Goal: Information Seeking & Learning: Find specific fact

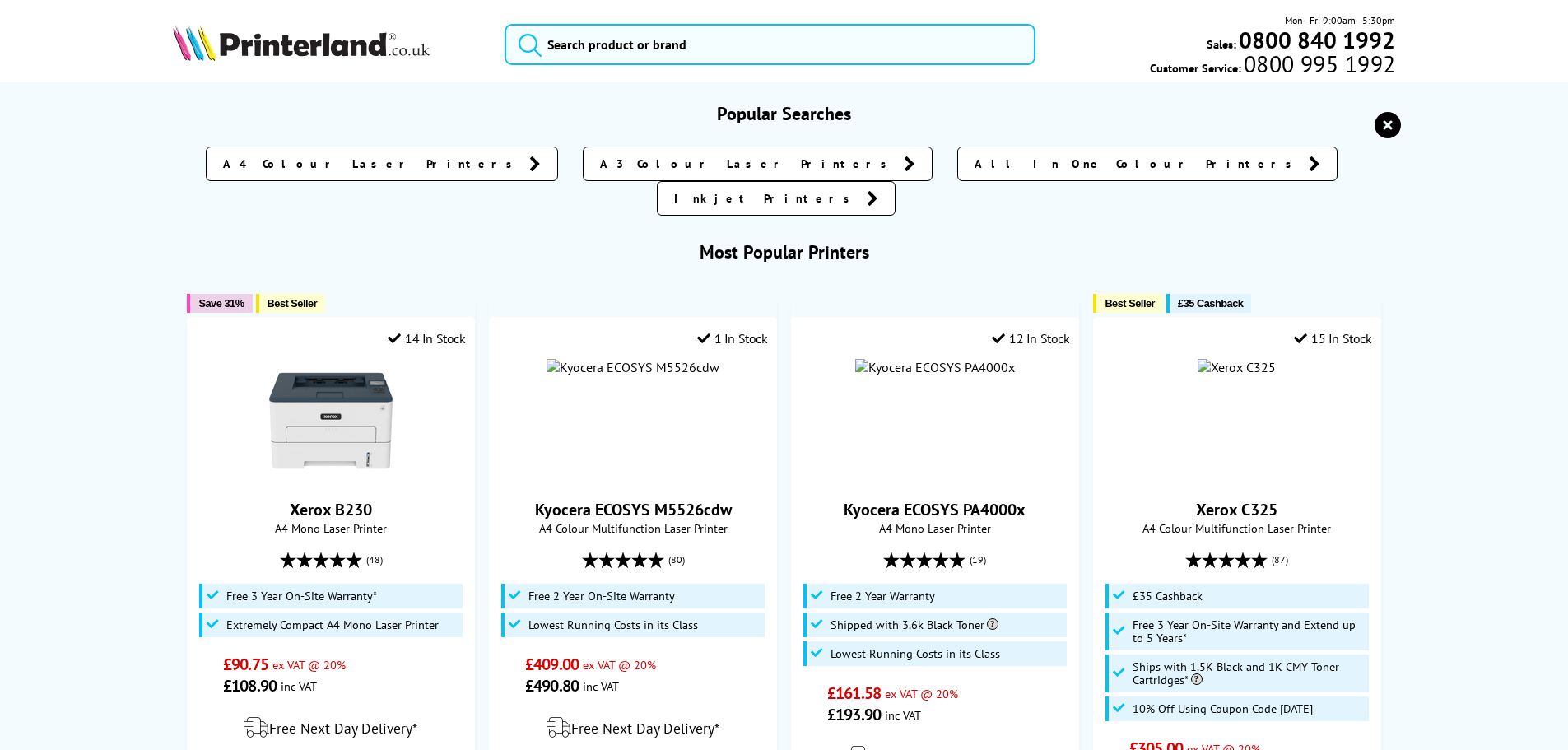
click at [601, 52] on input "search" at bounding box center [770, 45] width 531 height 41
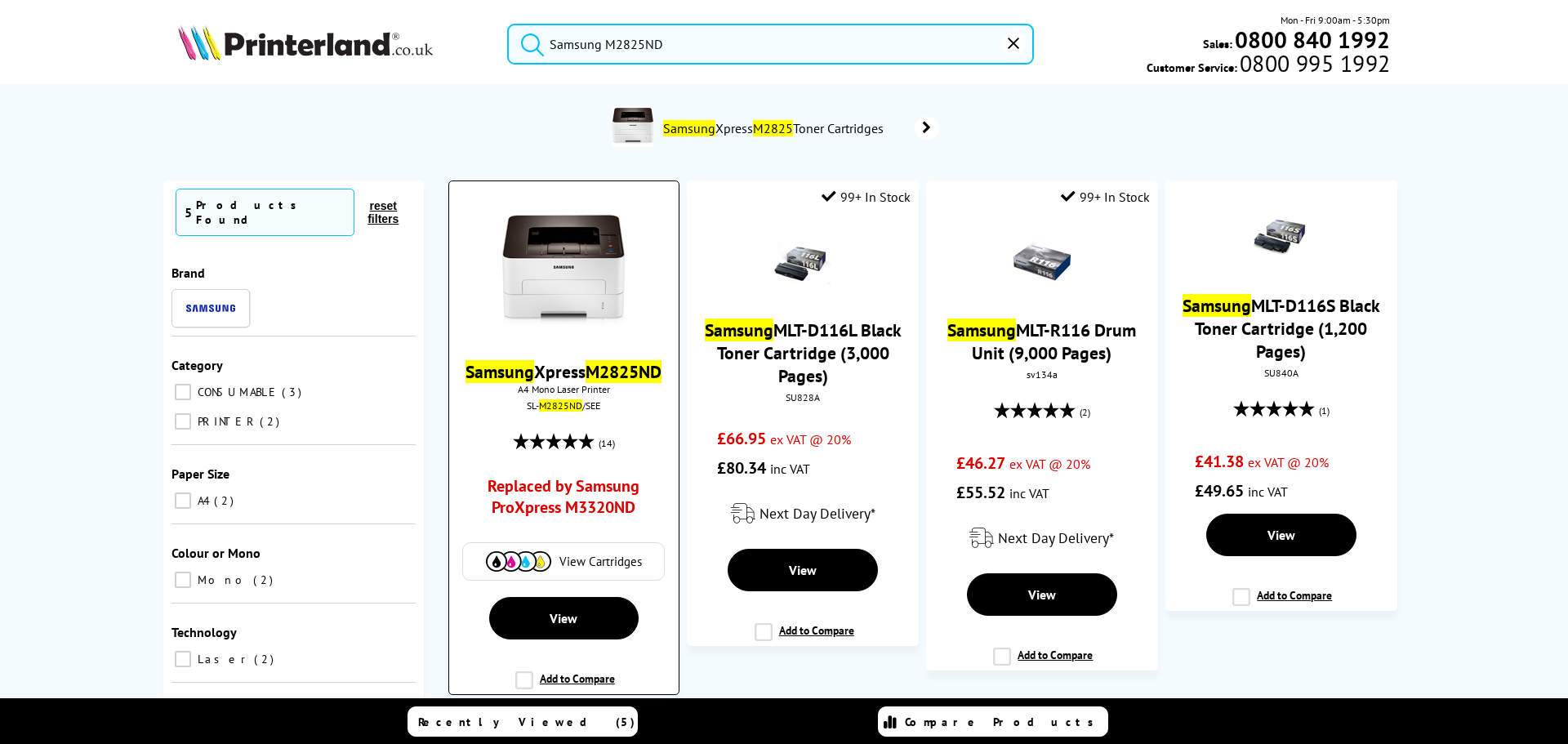
type input "Samsung M2825ND"
click at [578, 280] on img at bounding box center [563, 270] width 123 height 123
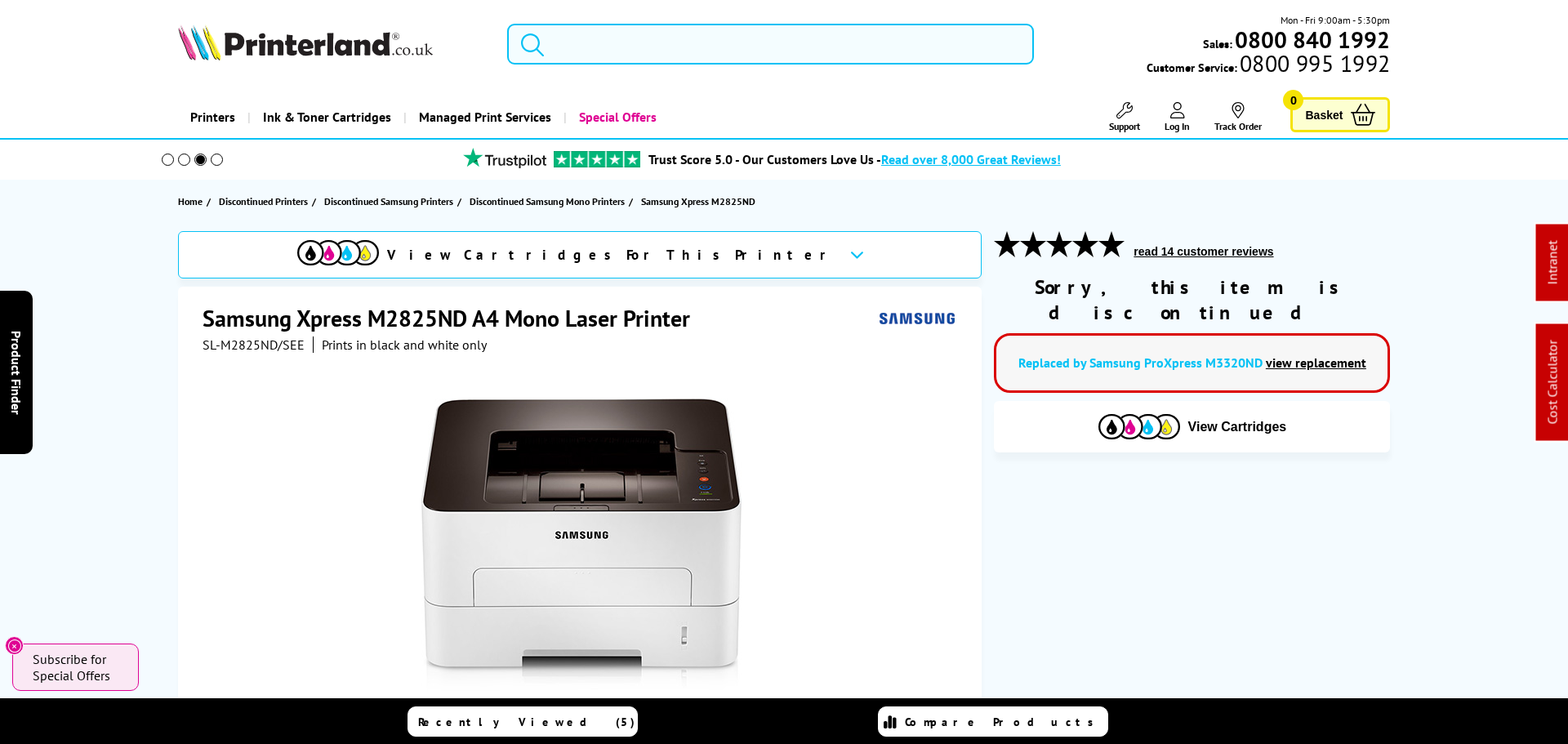
click at [664, 34] on input "search" at bounding box center [771, 44] width 527 height 41
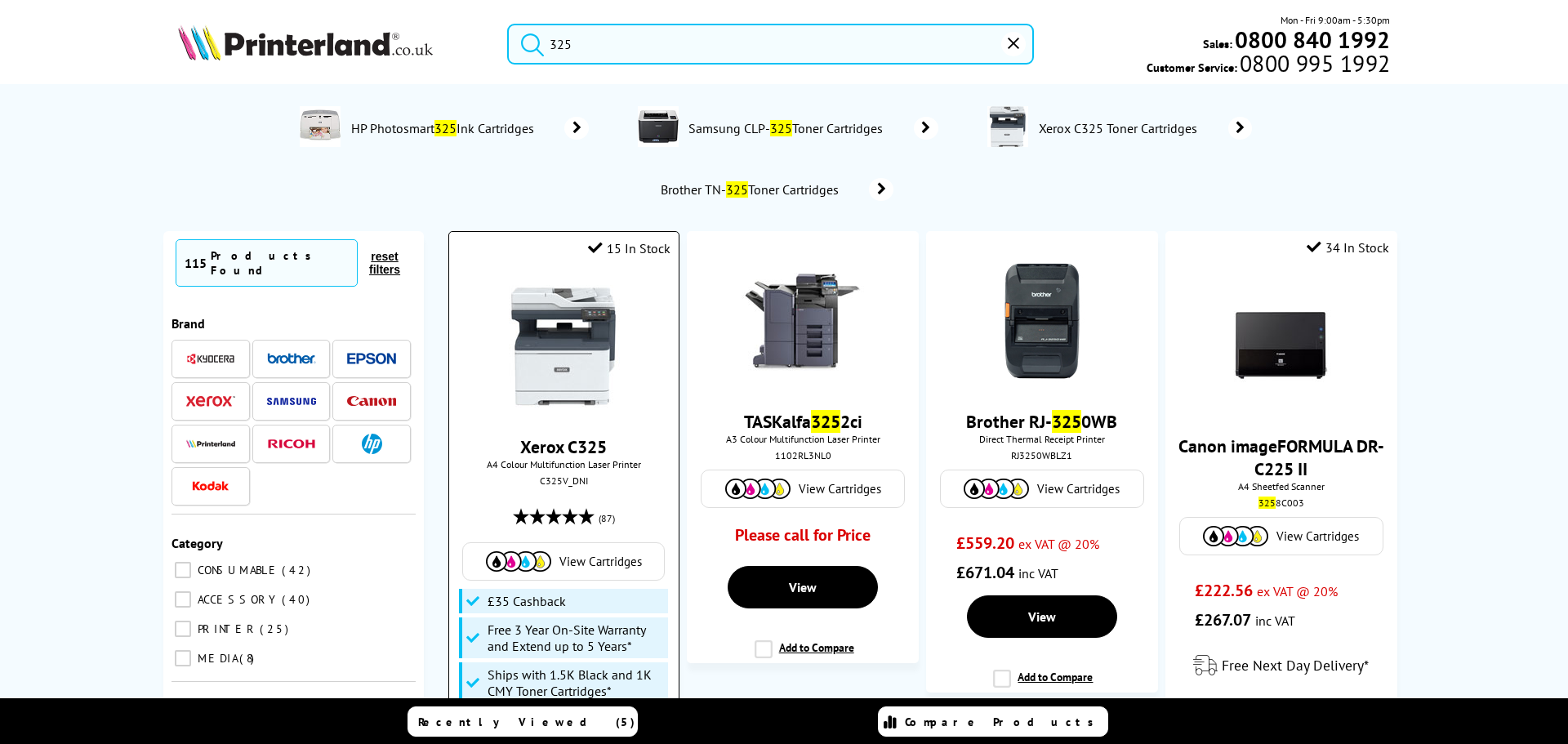
type input "325"
click at [581, 373] on img at bounding box center [563, 346] width 123 height 123
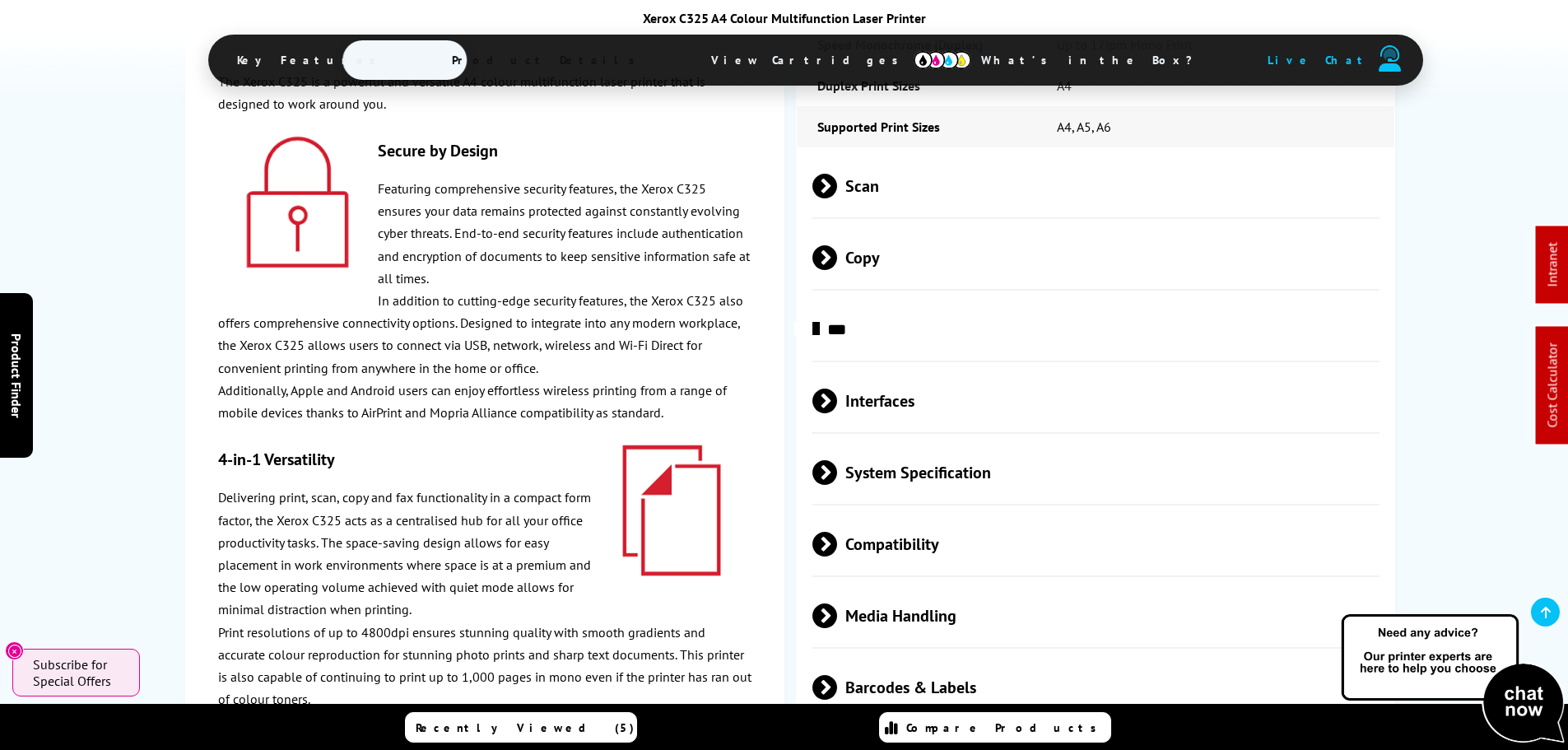
scroll to position [4613, 0]
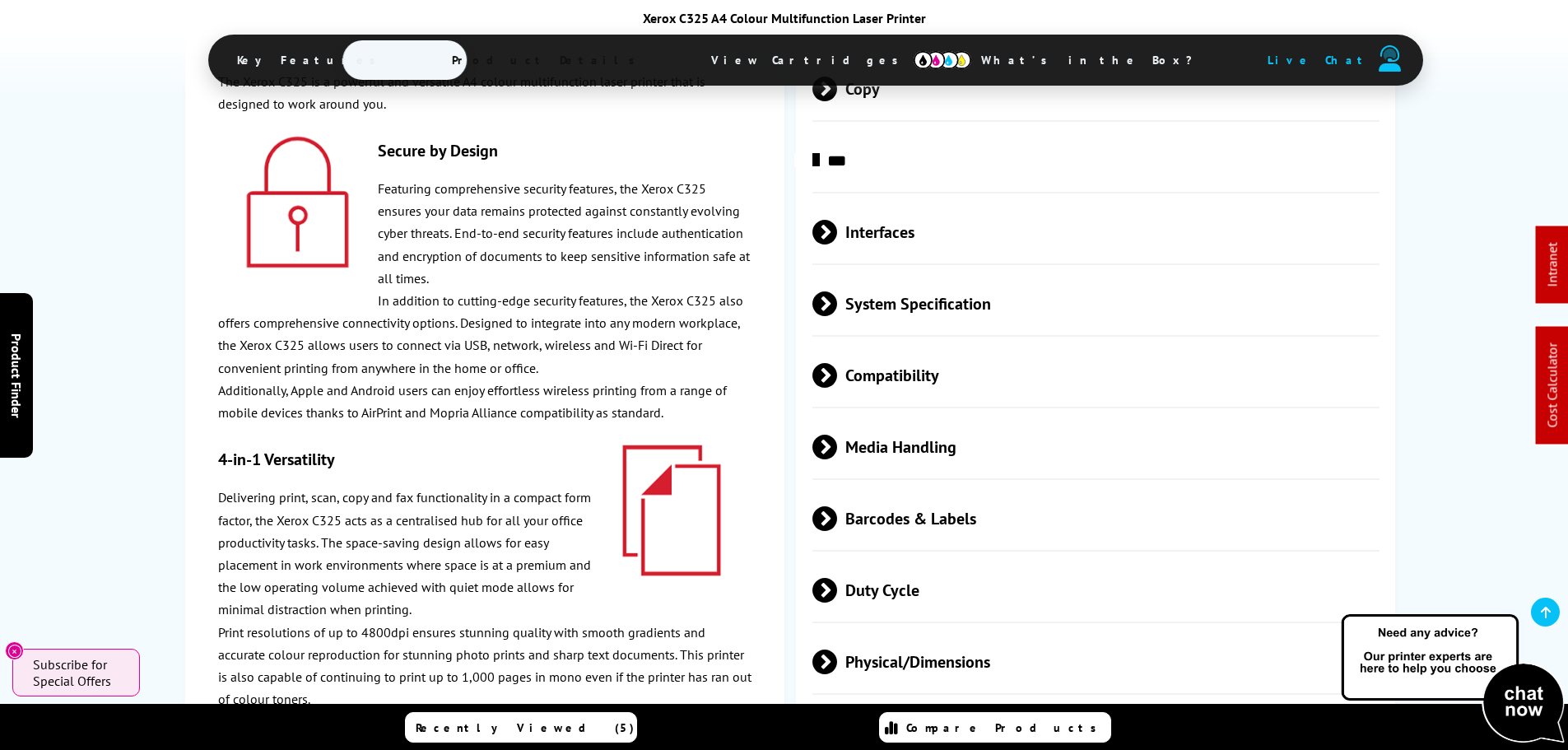
click at [902, 632] on span "Physical/Dimensions" at bounding box center [1096, 663] width 568 height 61
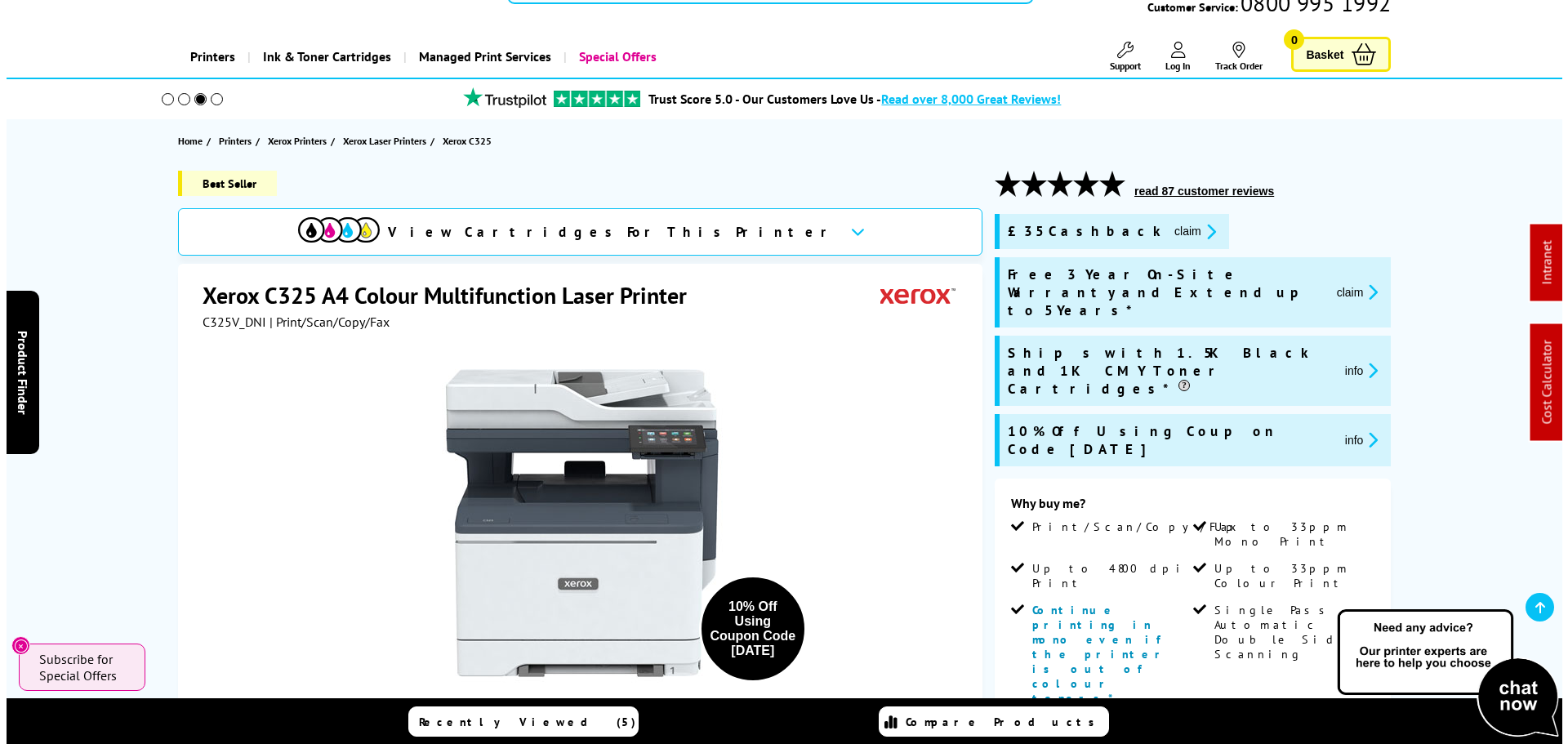
scroll to position [0, 0]
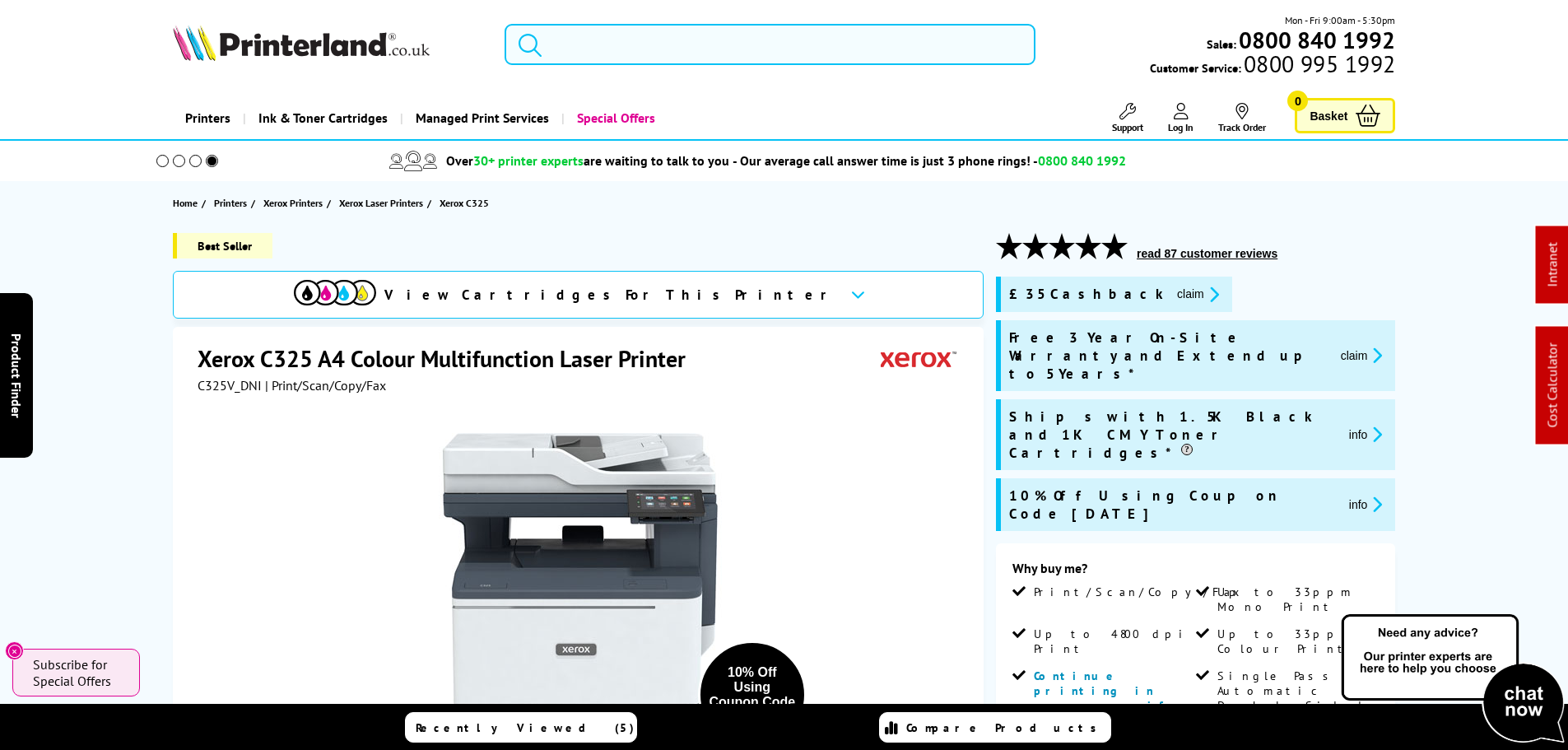
click at [592, 33] on input "search" at bounding box center [770, 45] width 531 height 41
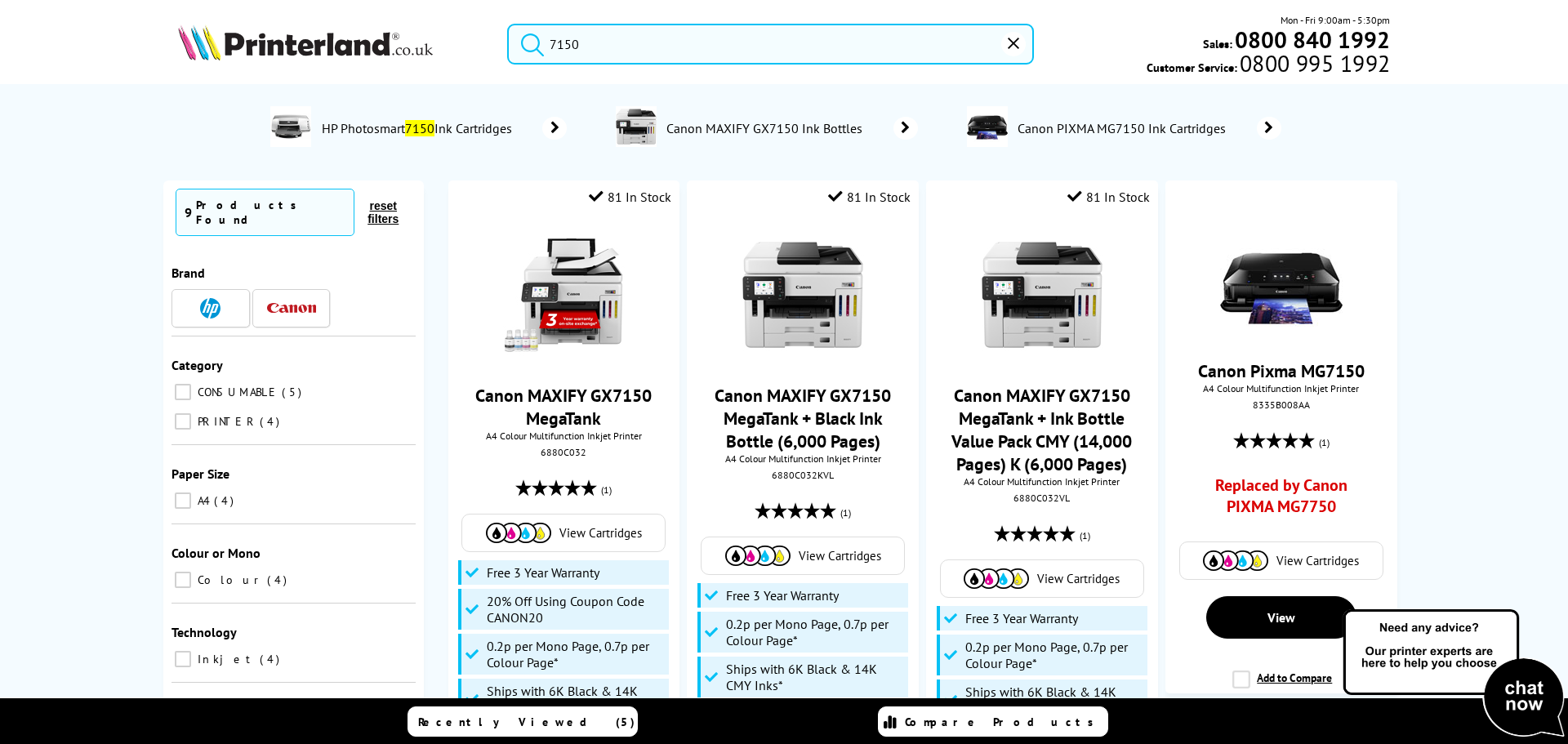
type input "7150"
click at [1017, 46] on icon "reset" at bounding box center [1013, 43] width 11 height 11
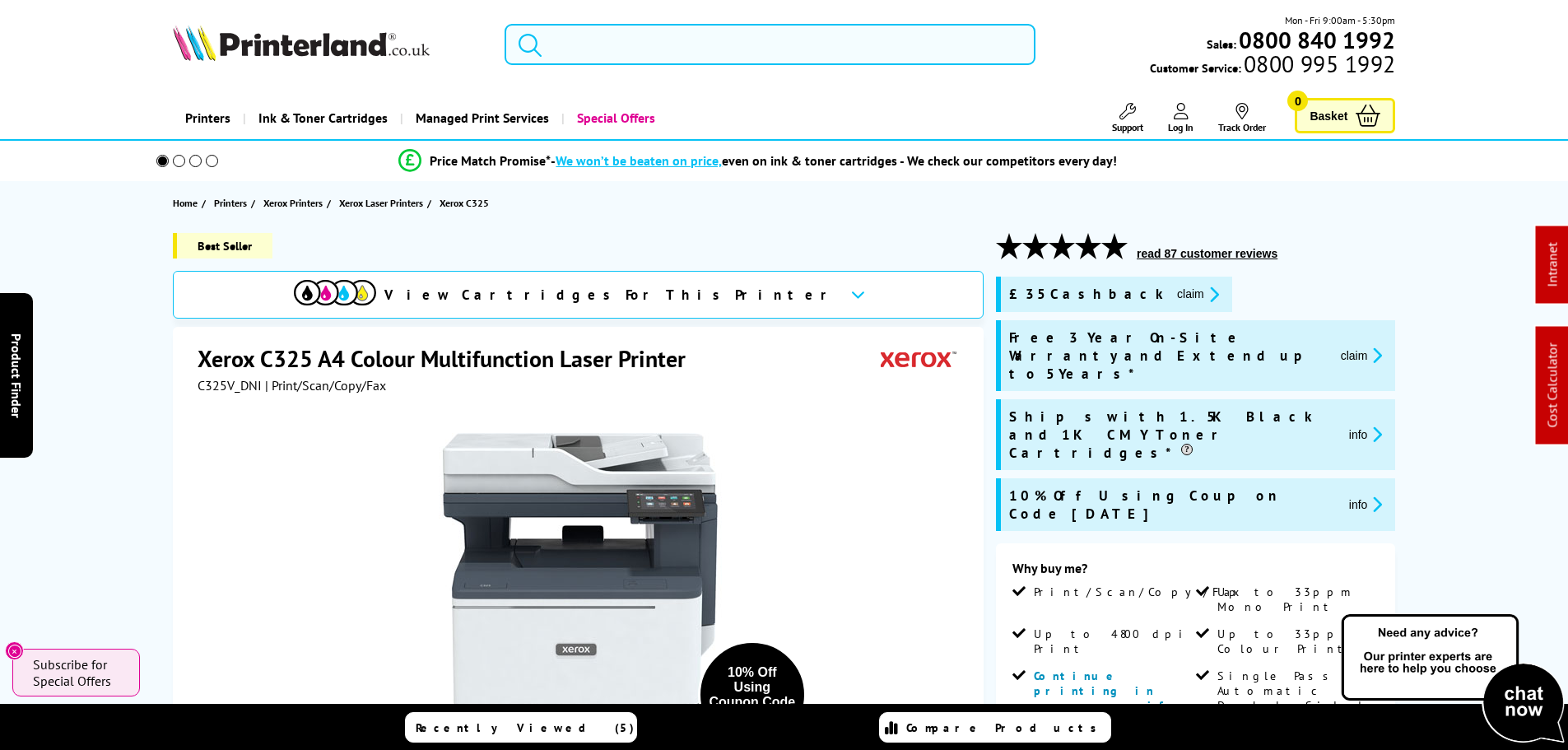
click at [556, 47] on input "search" at bounding box center [770, 45] width 531 height 41
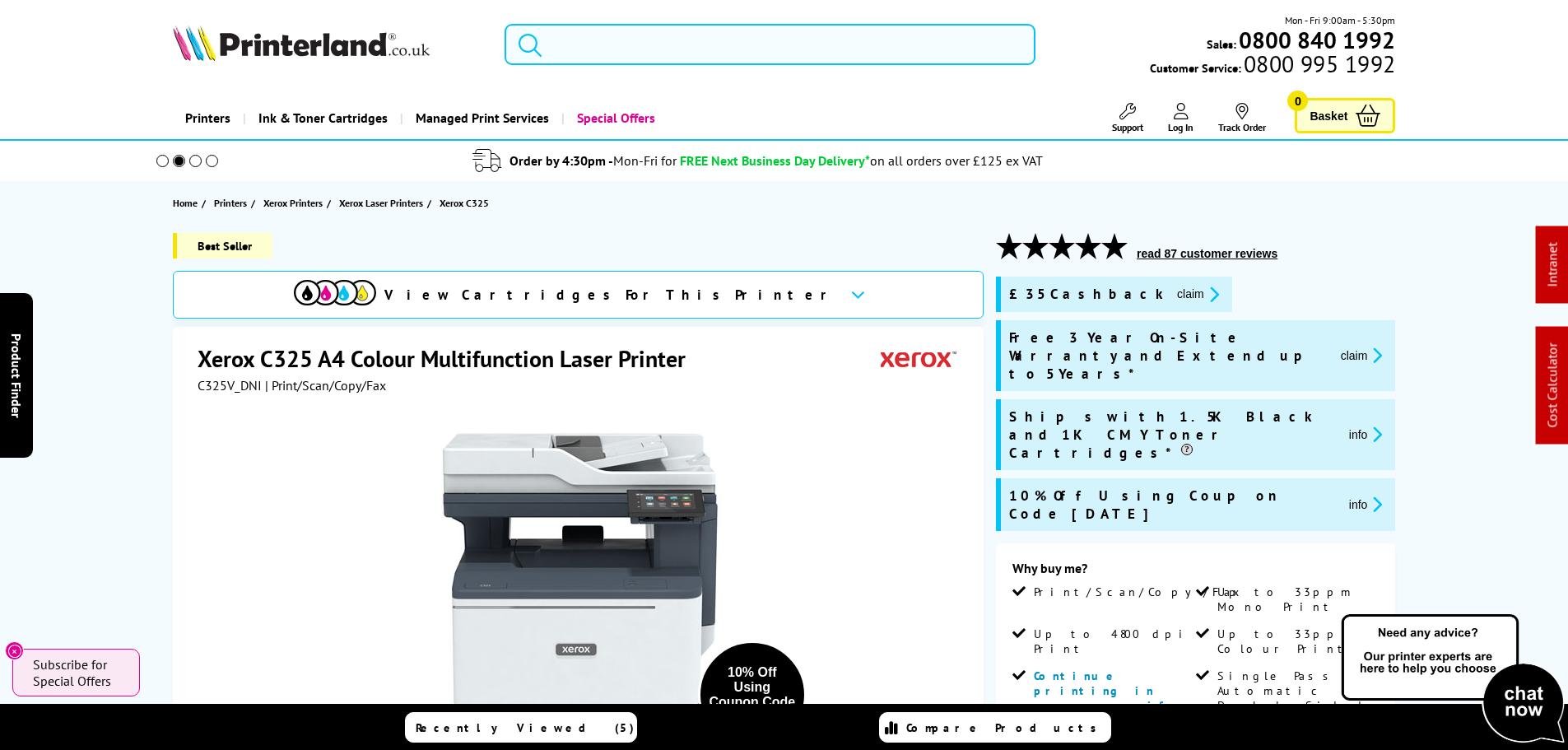
click at [591, 47] on input "search" at bounding box center [770, 45] width 531 height 41
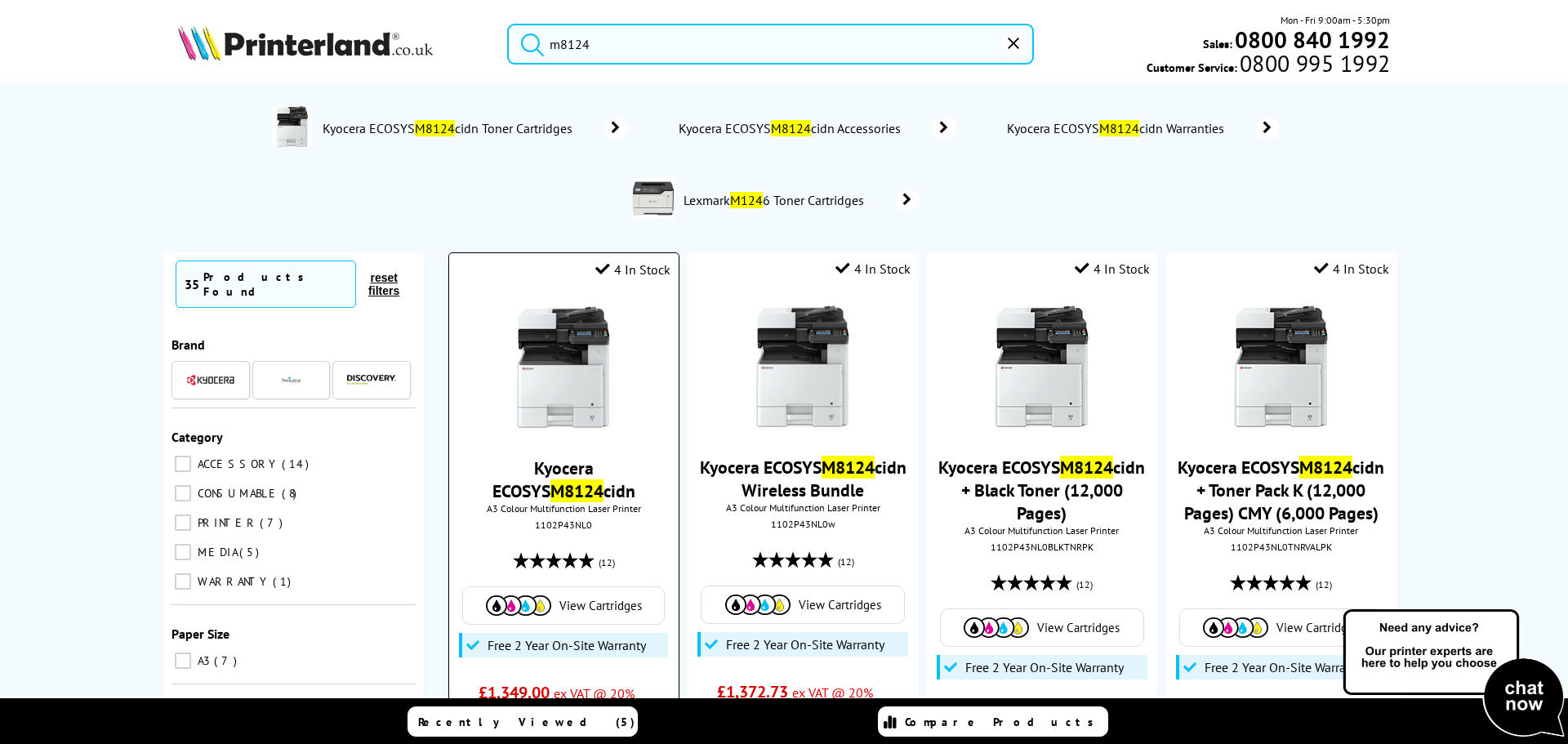
type input "m8124"
click at [544, 372] on img at bounding box center [563, 367] width 123 height 123
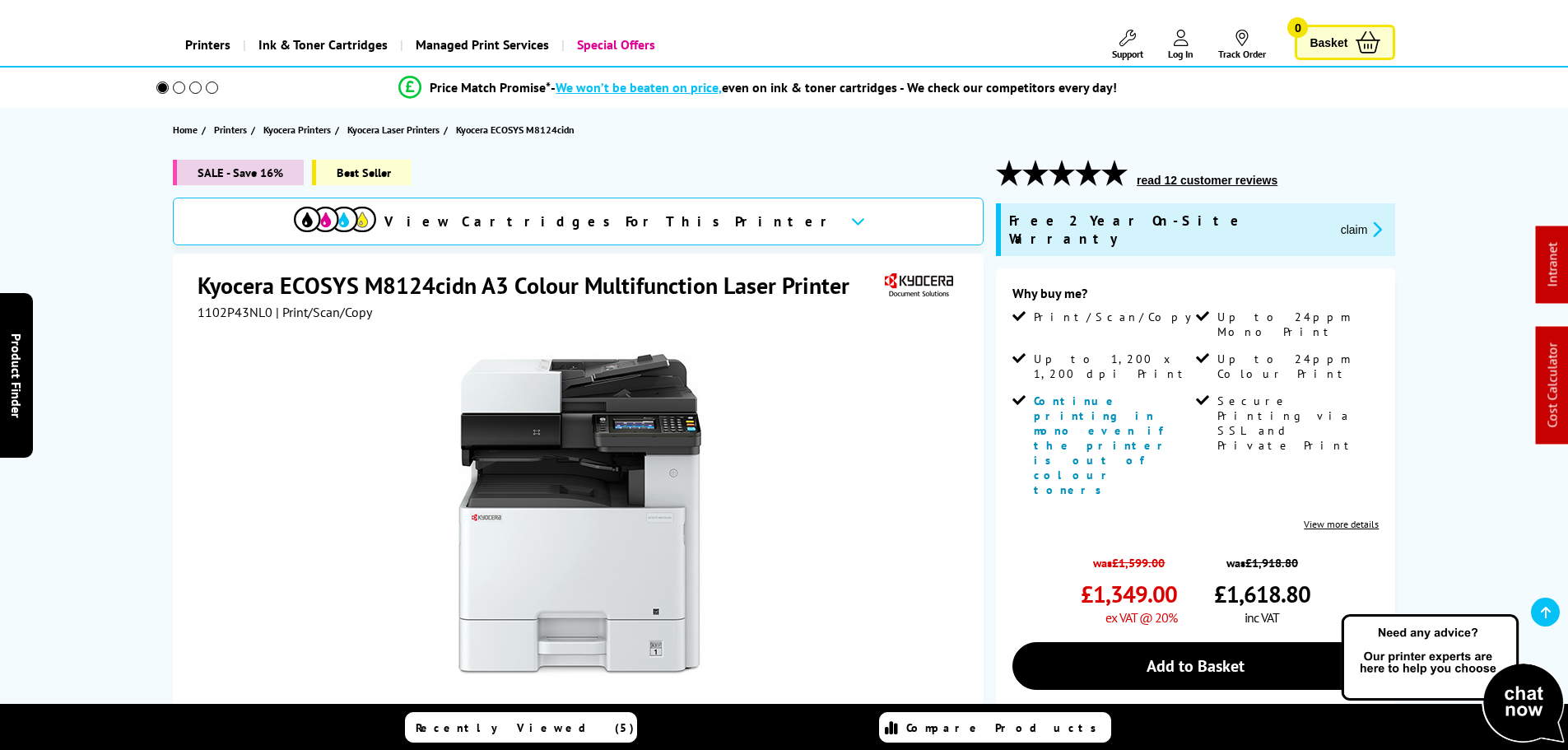
scroll to position [248, 0]
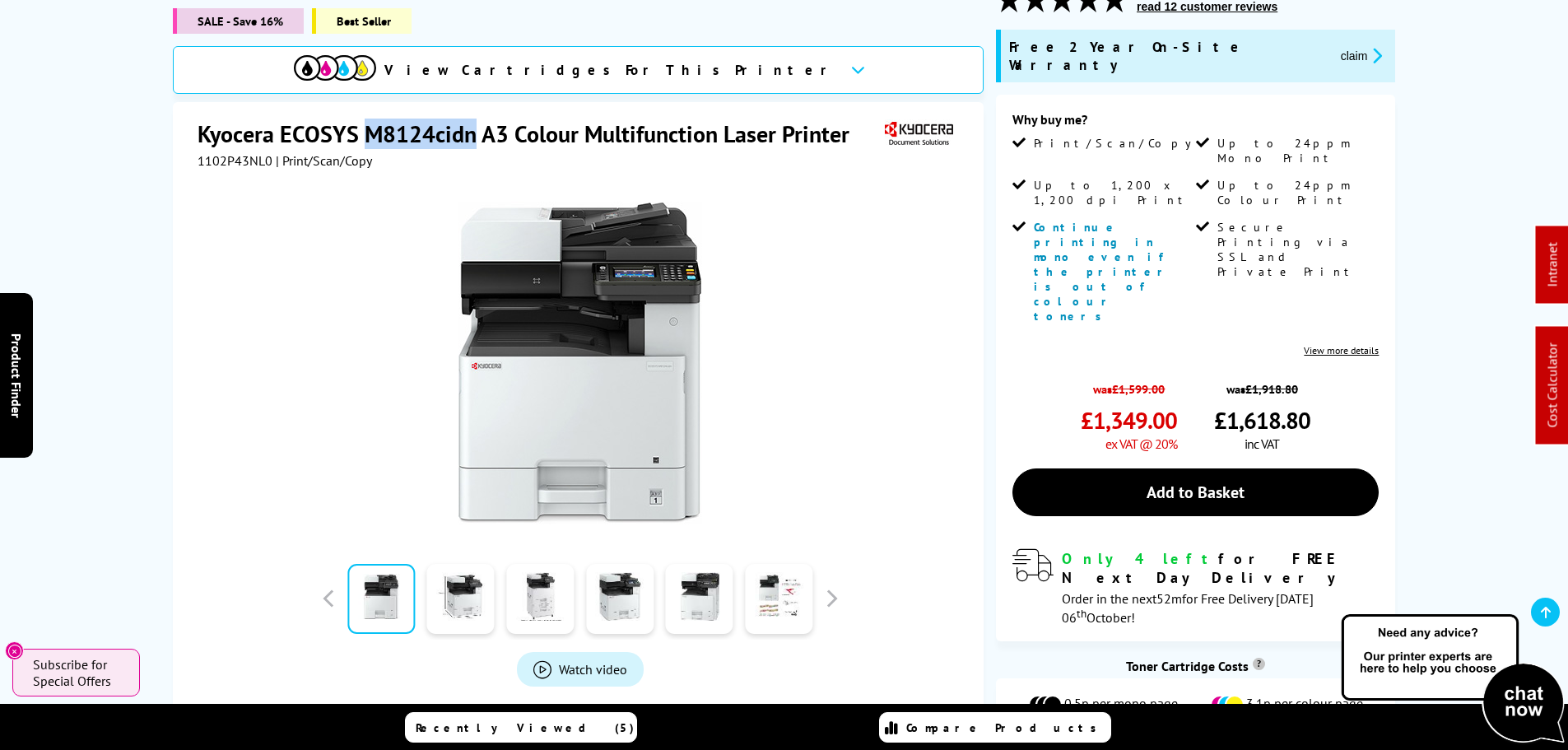
drag, startPoint x: 369, startPoint y: 113, endPoint x: 476, endPoint y: 118, distance: 107.1
click at [476, 118] on h1 "Kyocera ECOSYS M8124cidn A3 Colour Multifunction Laser Printer" at bounding box center [531, 133] width 669 height 31
copy h1 "M8124cidn"
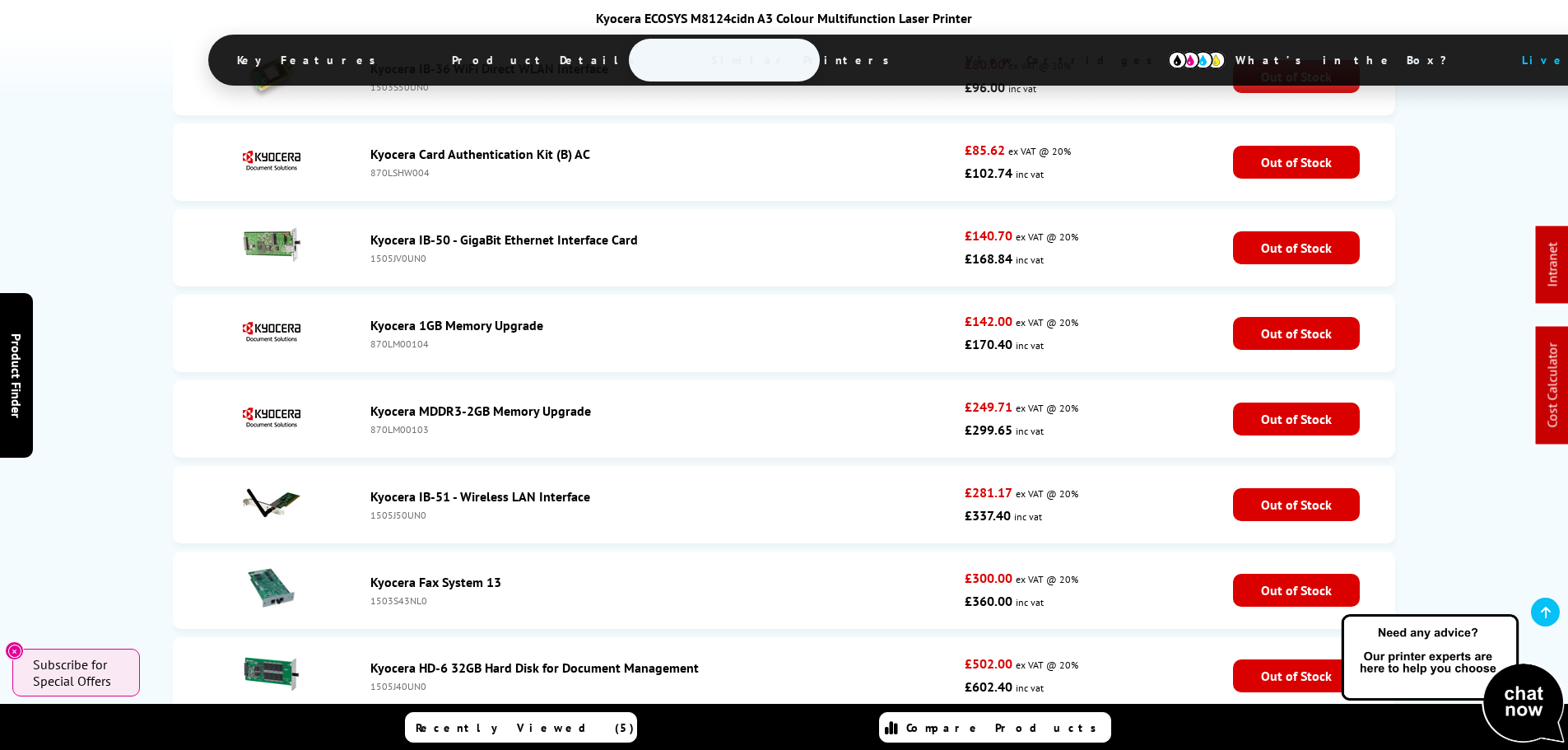
scroll to position [6424, 0]
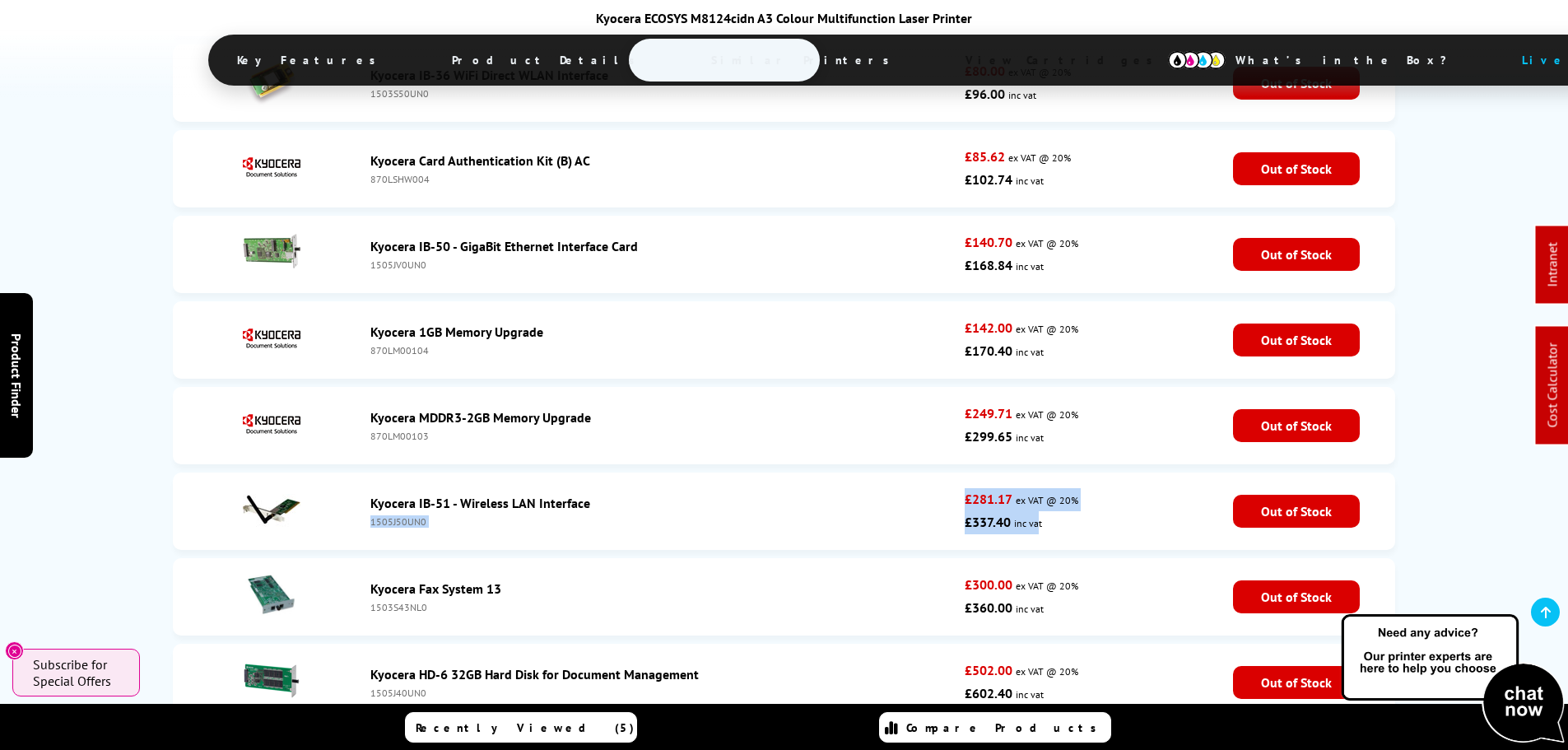
drag, startPoint x: 1039, startPoint y: 326, endPoint x: 862, endPoint y: 309, distance: 177.8
click at [862, 473] on li "Kyocera IB-51 - Wireless LAN Interface 1505J50UN0 £281.17 ex VAT @ 20% £337.40 …" at bounding box center [784, 511] width 1223 height 77
click at [860, 495] on div "Kyocera IB-51 - Wireless LAN Interface" at bounding box center [663, 503] width 587 height 17
drag, startPoint x: 1053, startPoint y: 325, endPoint x: 862, endPoint y: 319, distance: 191.1
click at [862, 473] on li "Kyocera IB-51 - Wireless LAN Interface 1505J50UN0 £281.17 ex VAT @ 20% £337.40 …" at bounding box center [784, 511] width 1223 height 77
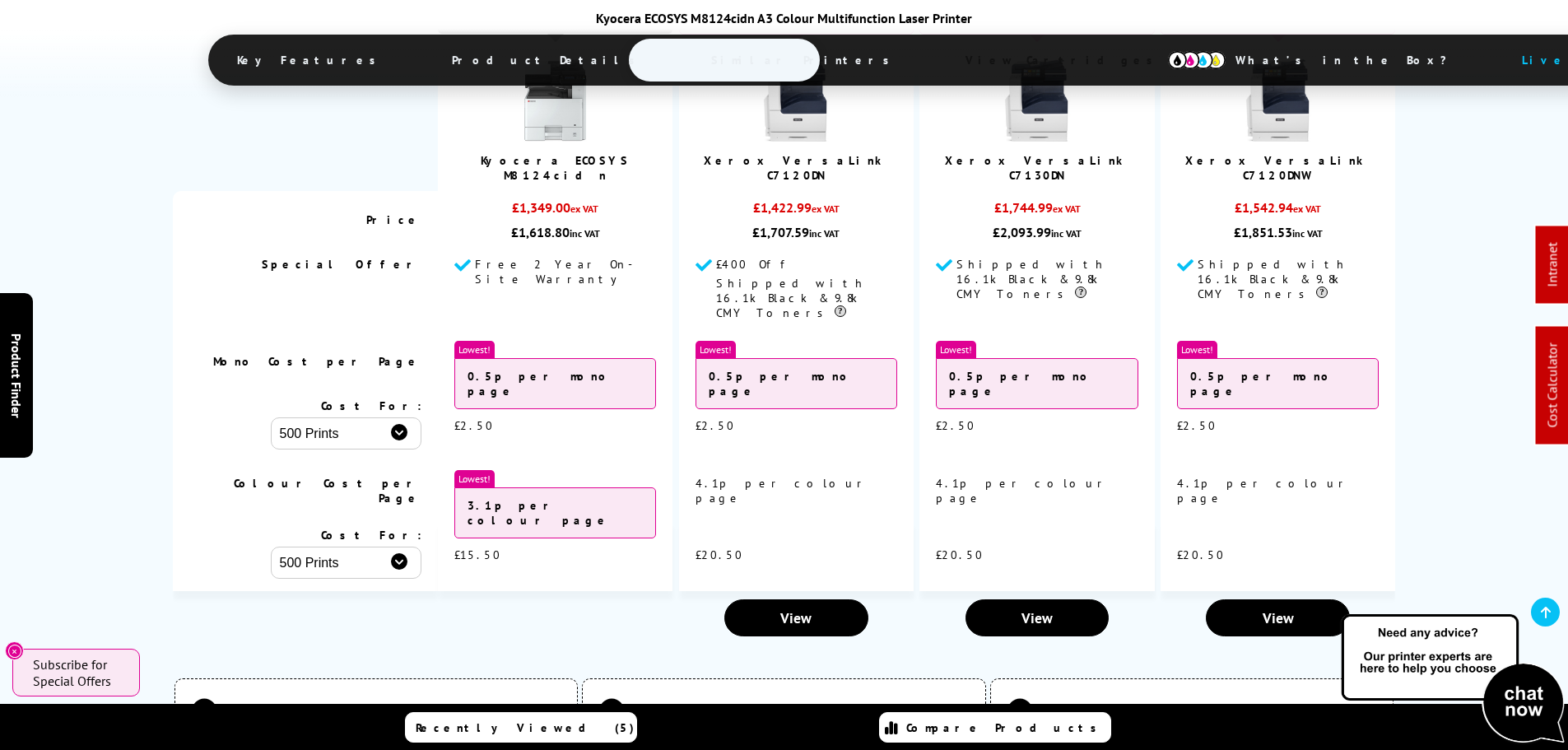
scroll to position [4613, 0]
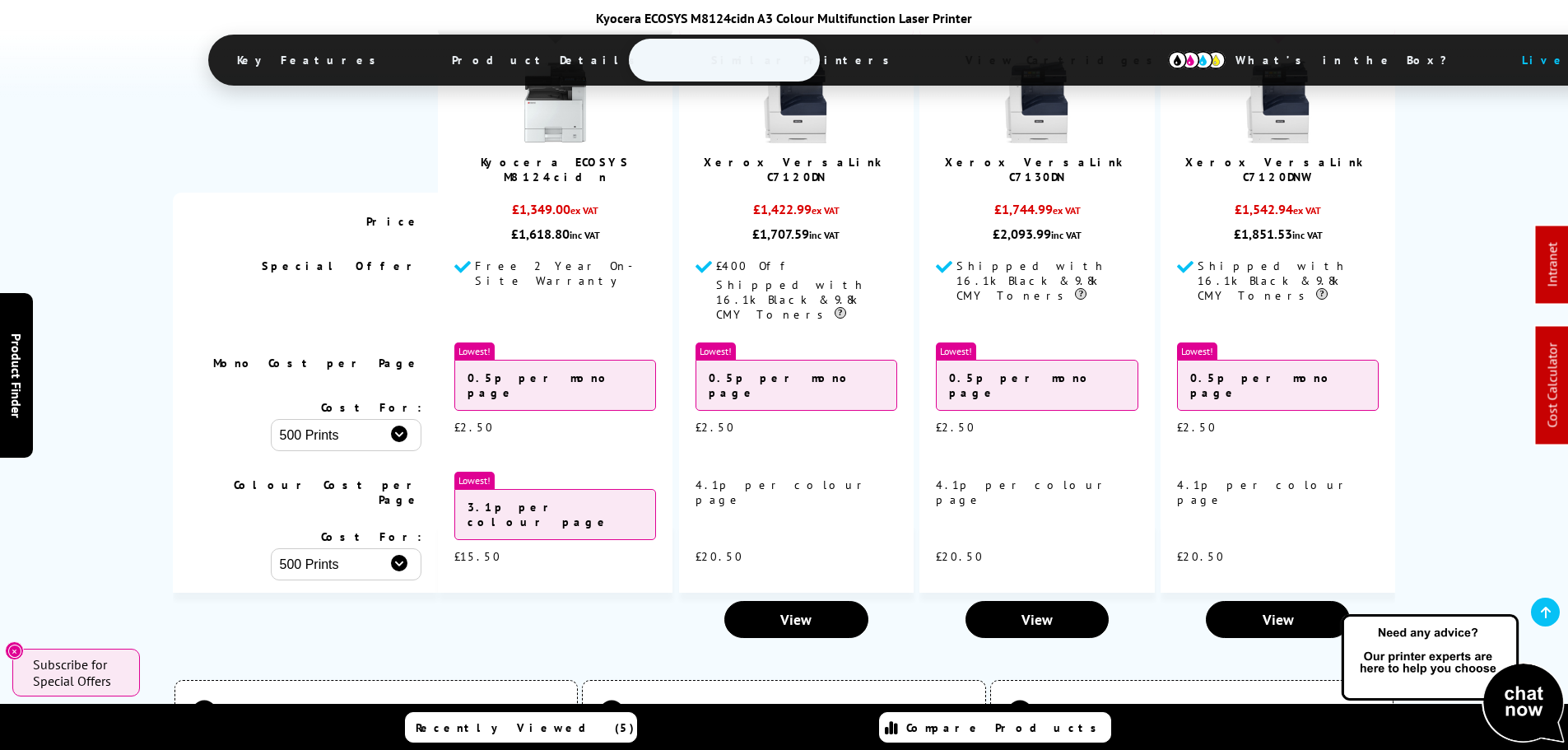
click at [101, 230] on div "See how much you can save… Compare against similar printers Currently Viewing P…" at bounding box center [784, 262] width 1568 height 768
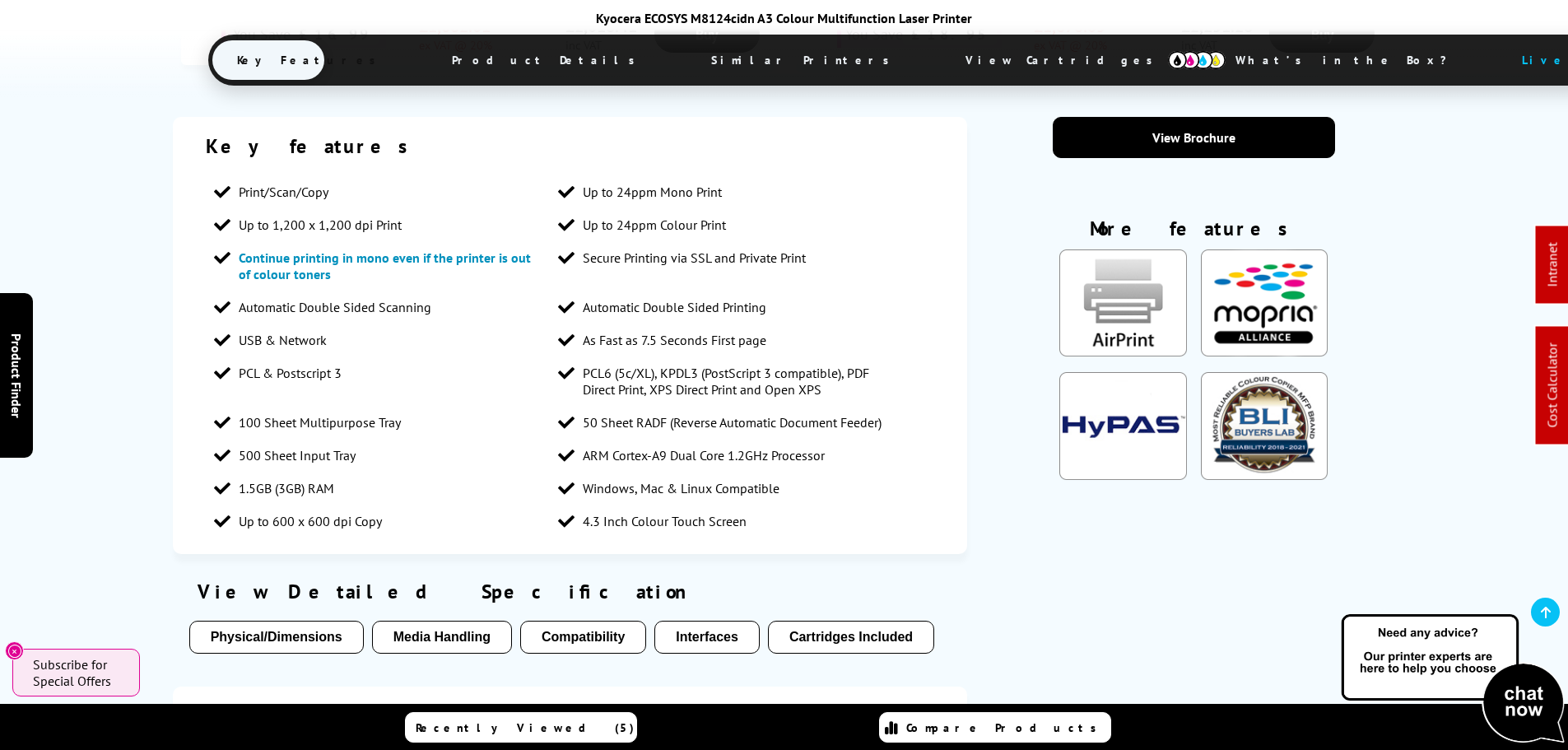
scroll to position [1482, 0]
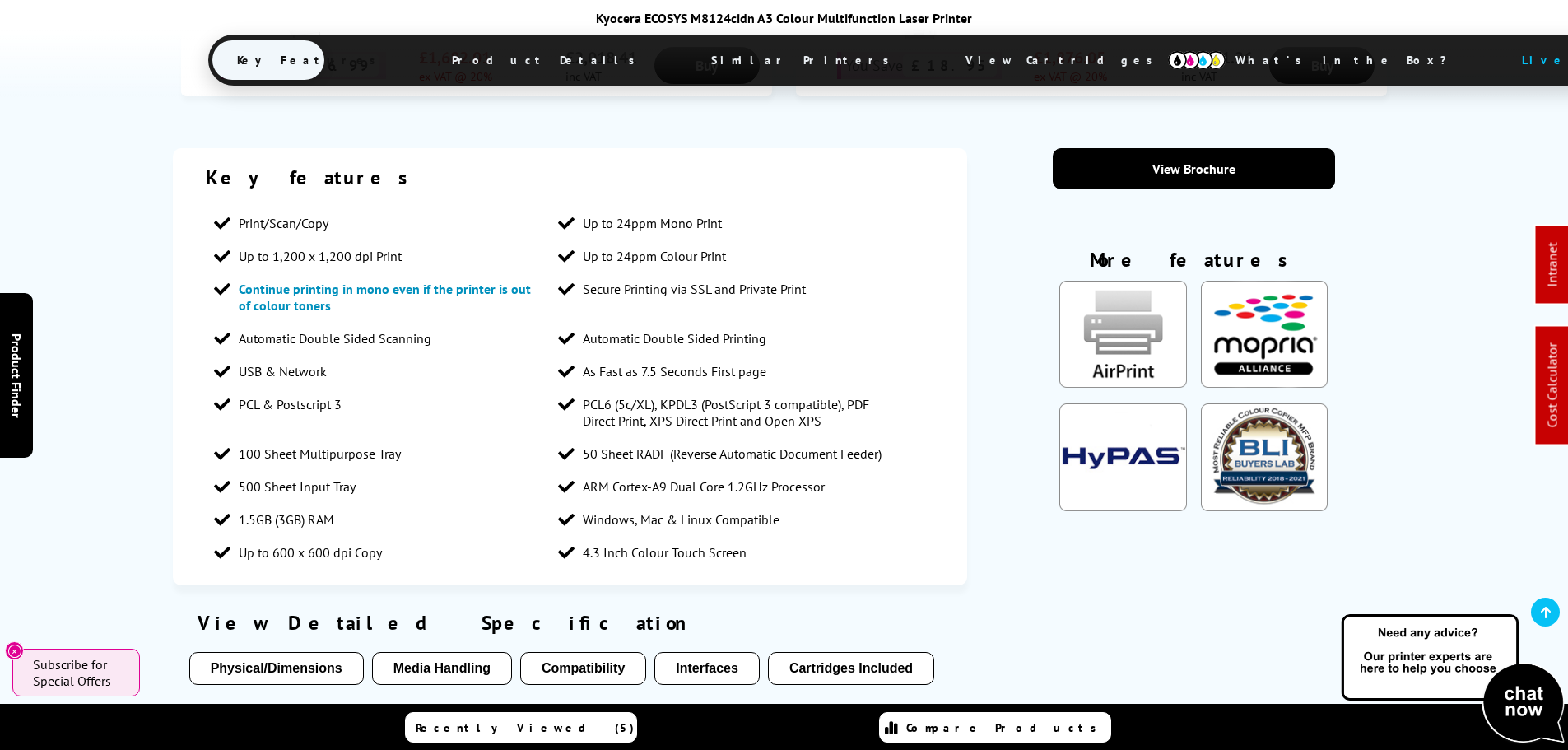
click at [292, 363] on span "USB & Network" at bounding box center [283, 371] width 88 height 17
click at [344, 355] on li "USB & Network" at bounding box center [378, 370] width 345 height 33
click at [316, 363] on span "USB & Network" at bounding box center [283, 371] width 88 height 17
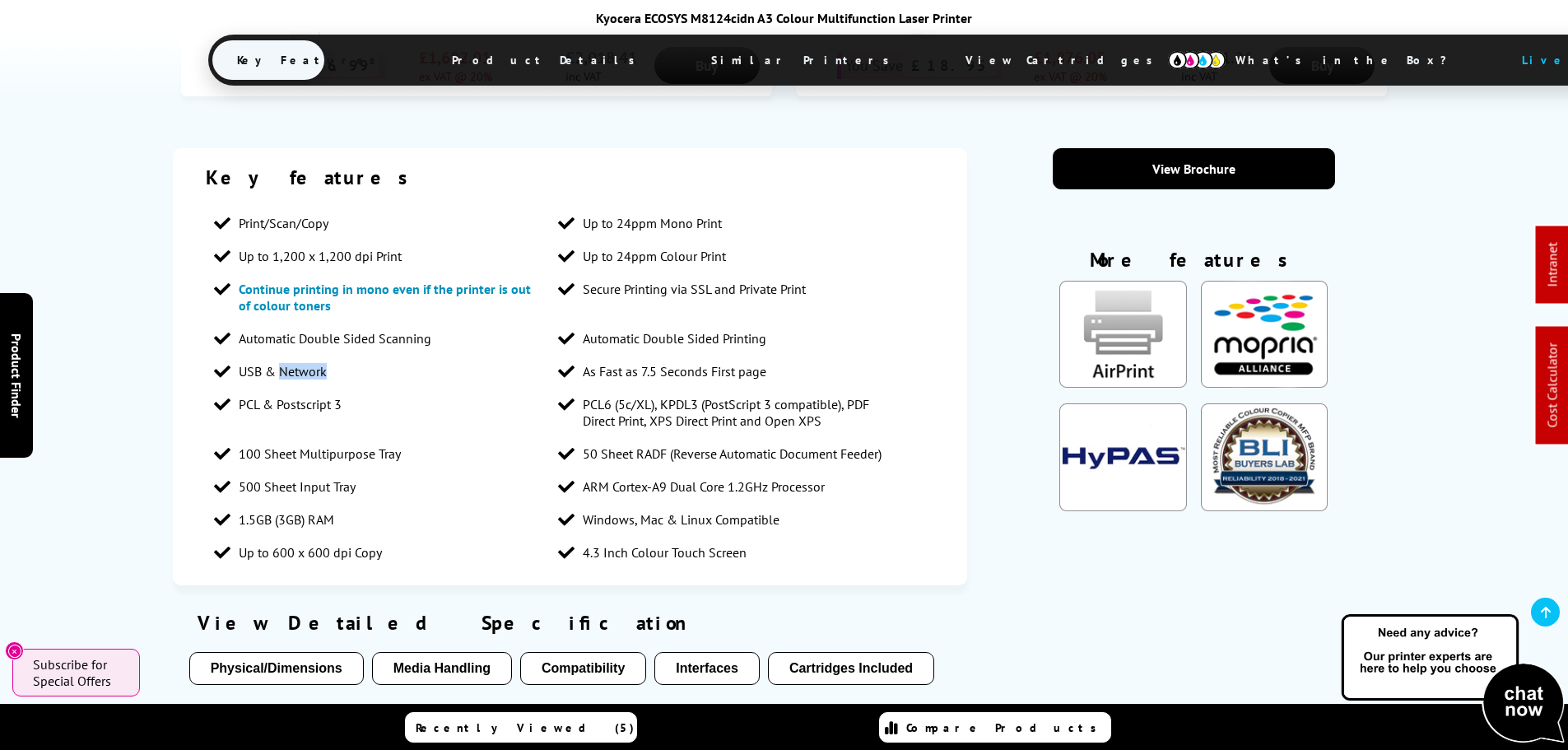
click at [316, 363] on span "USB & Network" at bounding box center [283, 371] width 88 height 17
click at [348, 355] on li "USB & Network" at bounding box center [378, 370] width 345 height 33
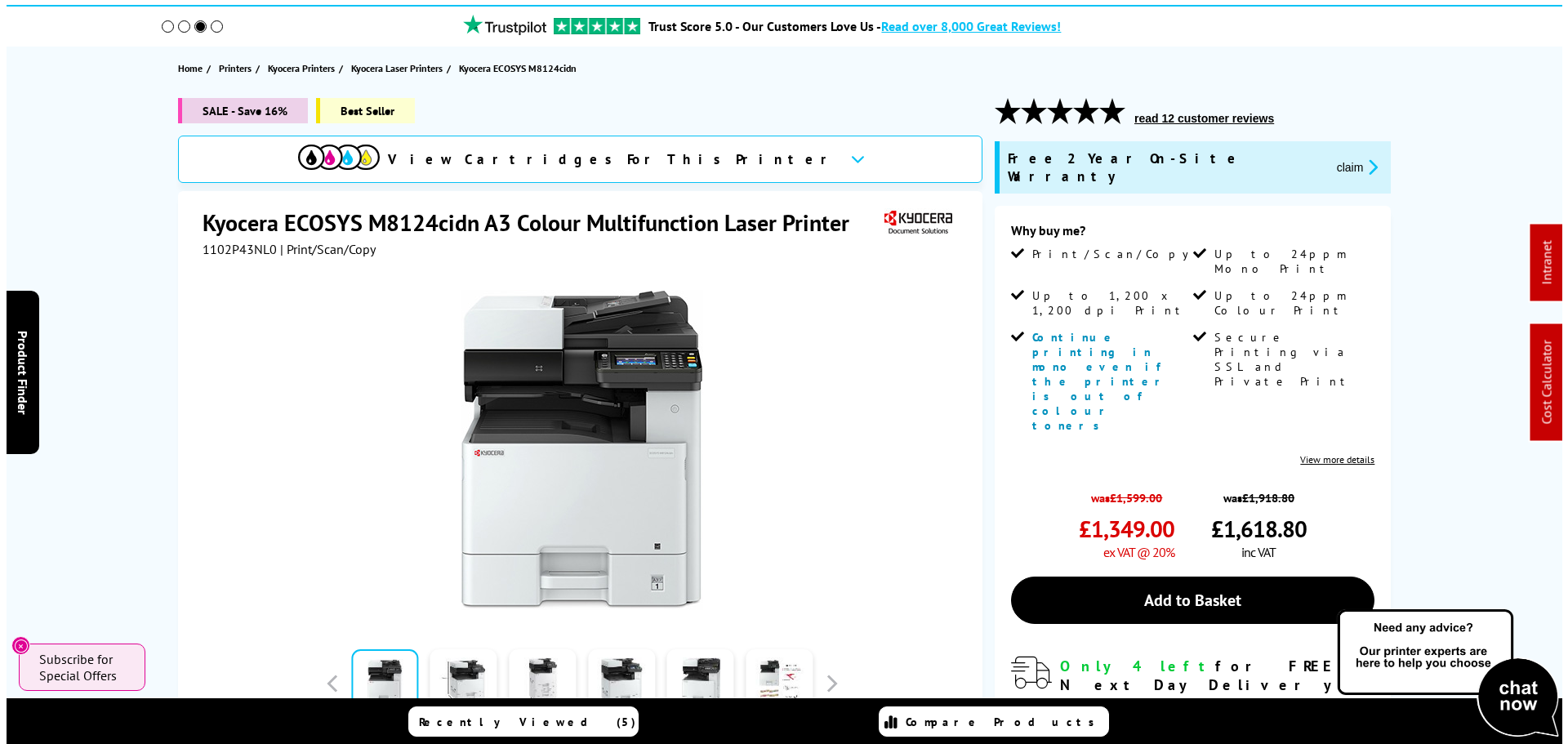
scroll to position [0, 0]
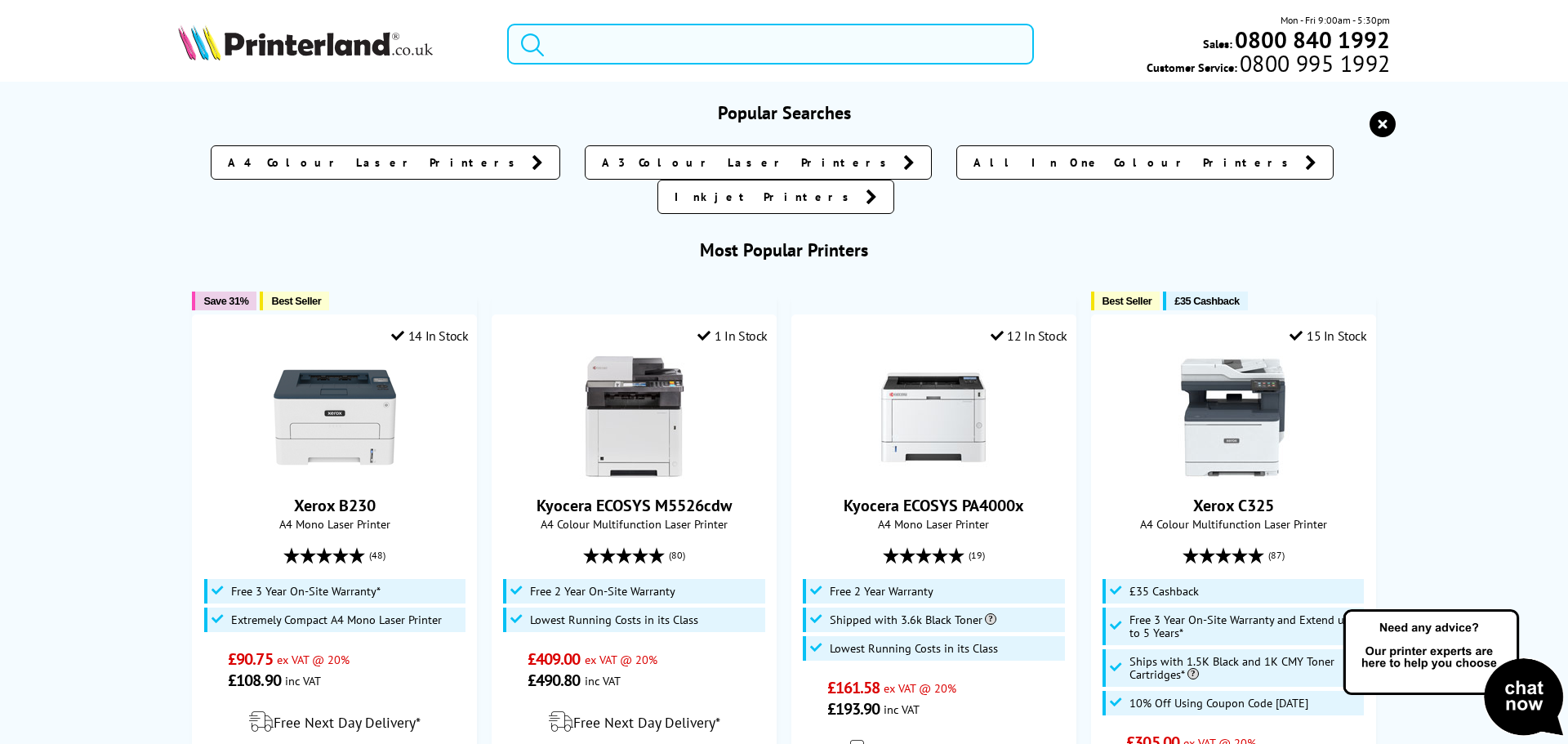
click at [626, 54] on input "search" at bounding box center [771, 44] width 527 height 41
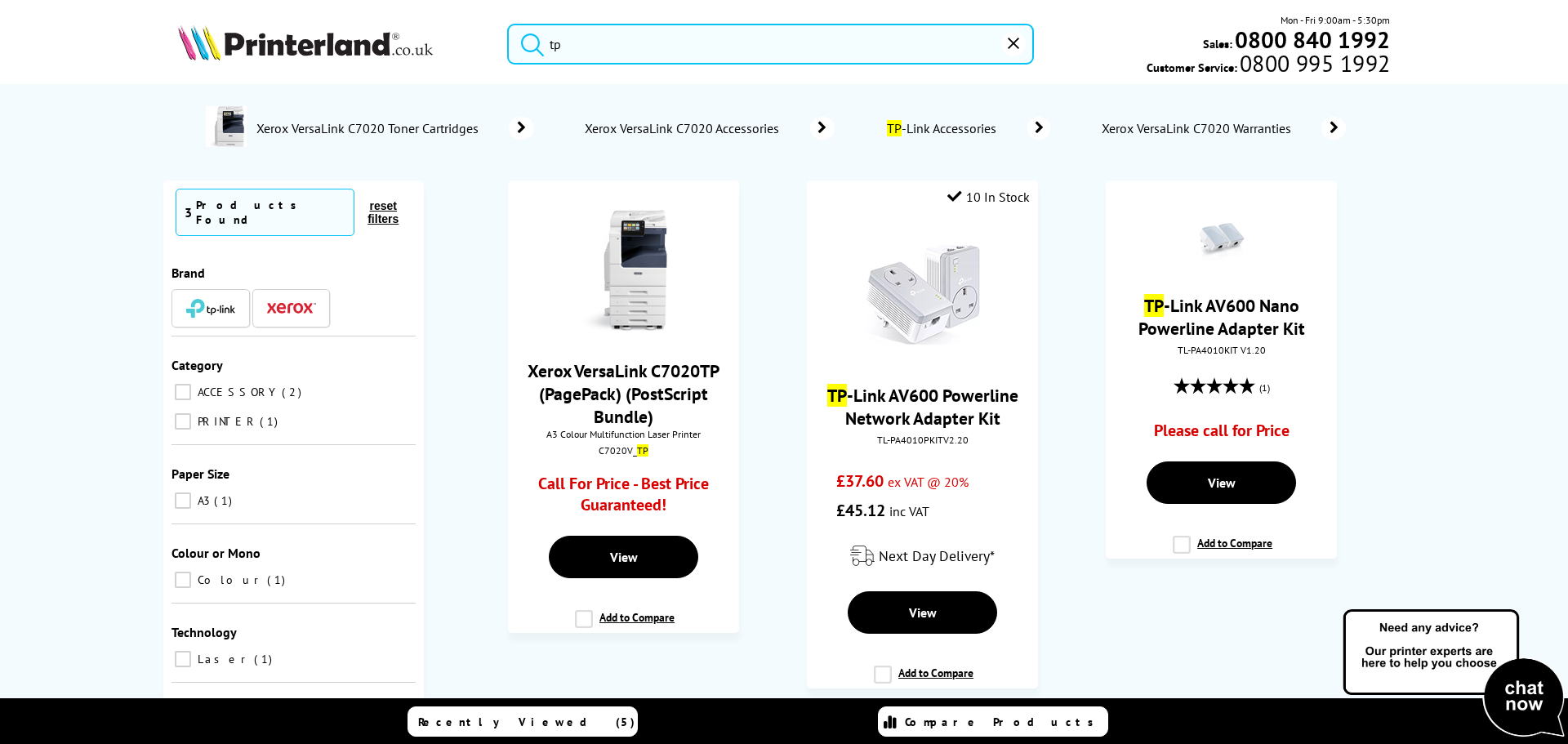
type input "tp"
click at [353, 55] on img at bounding box center [305, 42] width 255 height 36
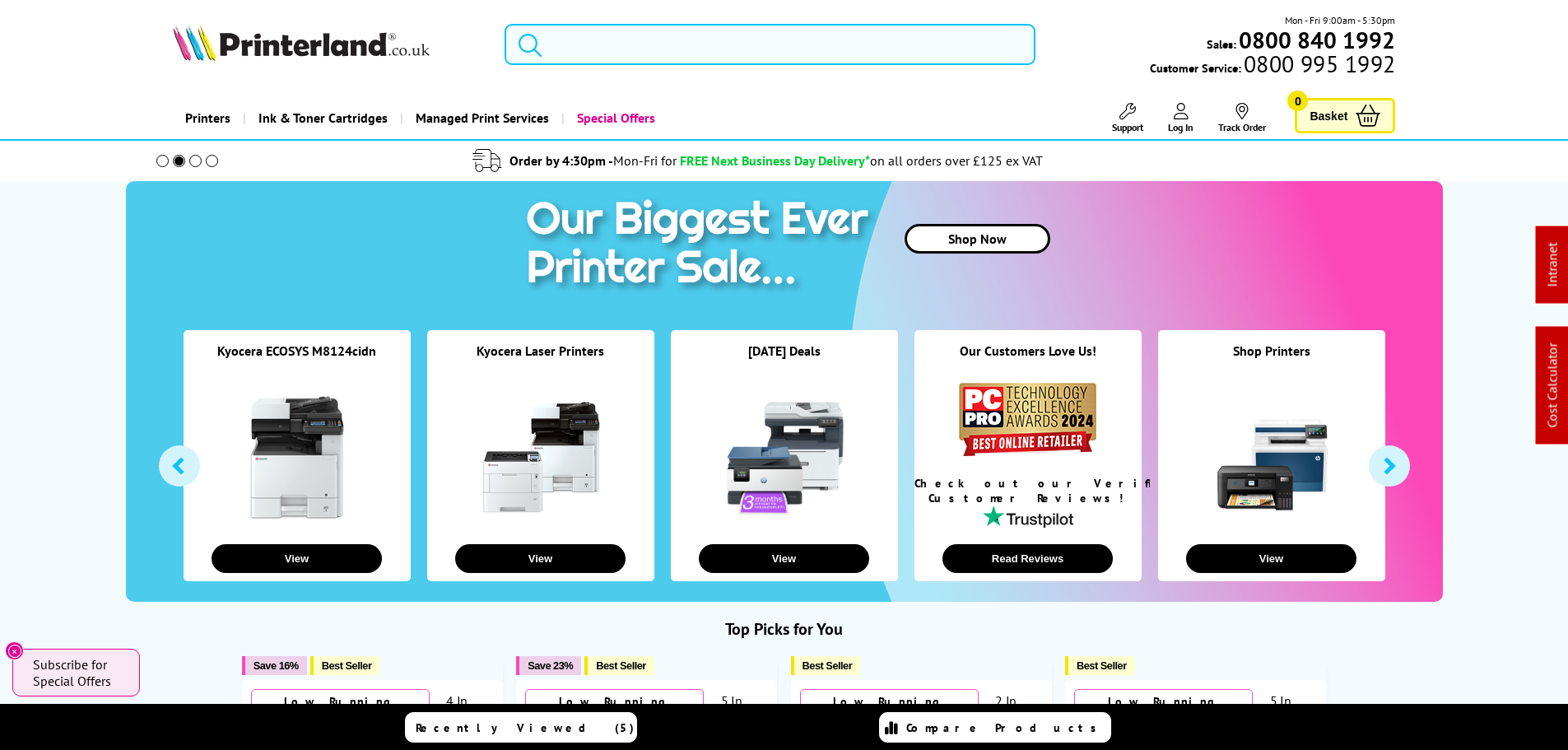
click at [668, 47] on input "search" at bounding box center [770, 45] width 531 height 41
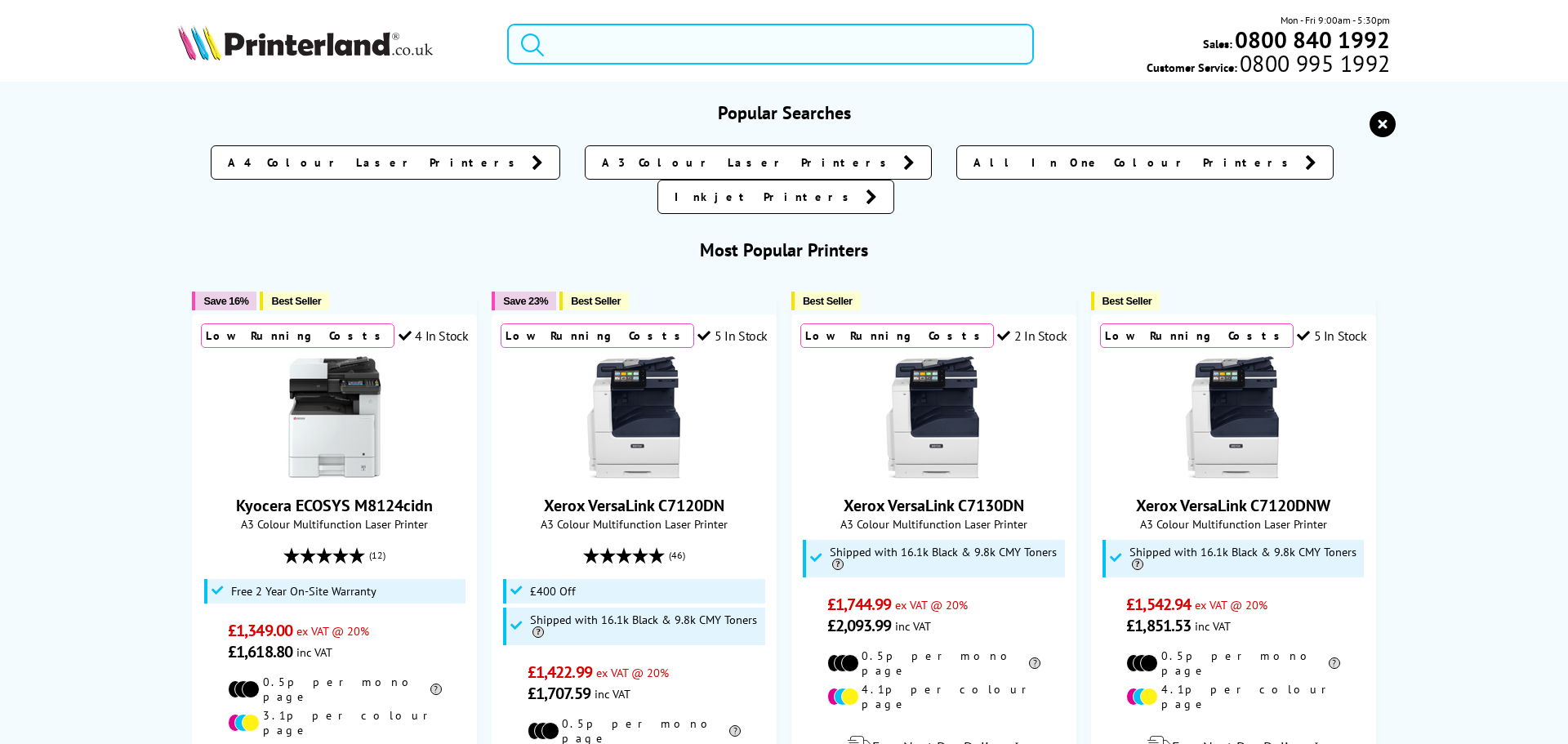
click at [664, 46] on input "search" at bounding box center [771, 44] width 527 height 41
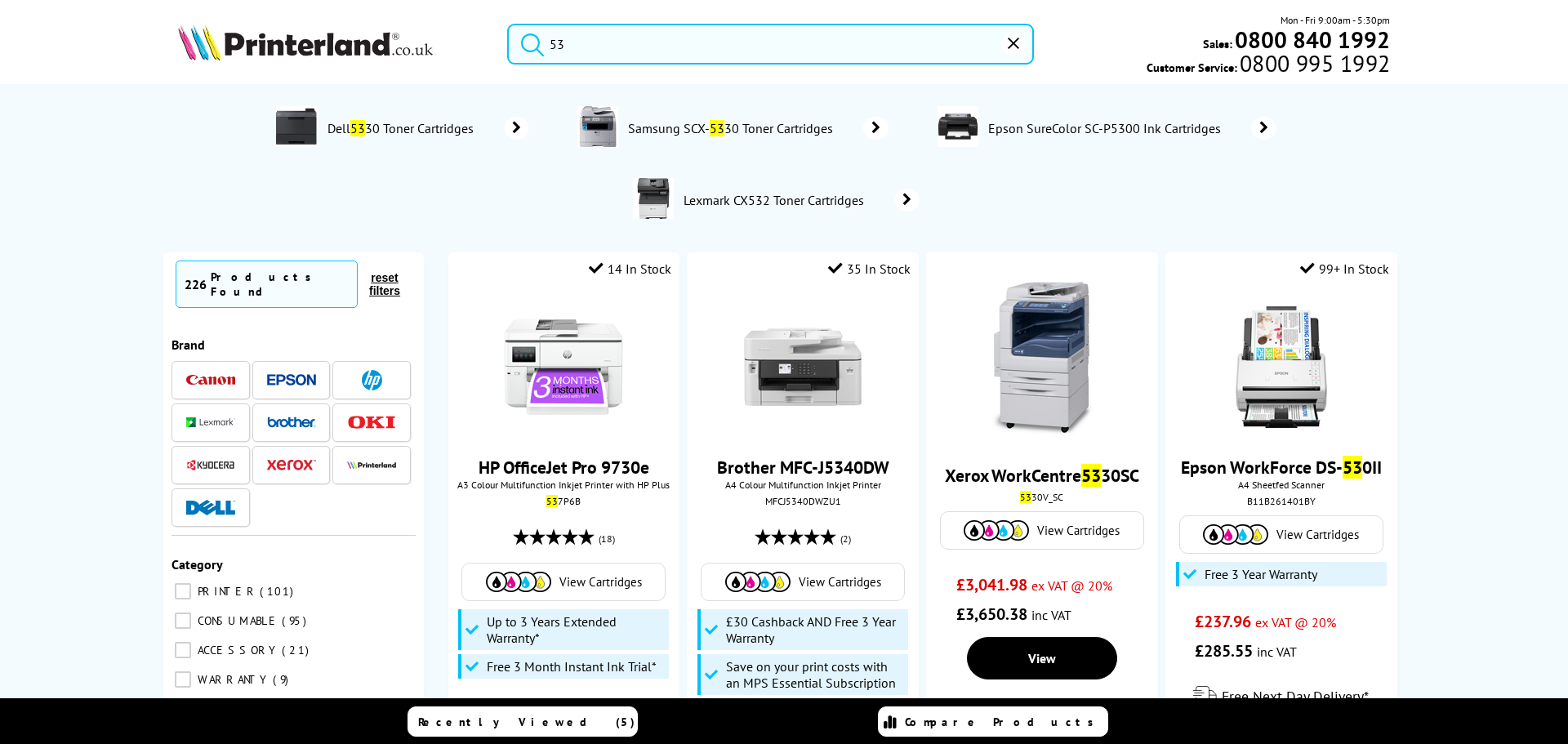
type input "5"
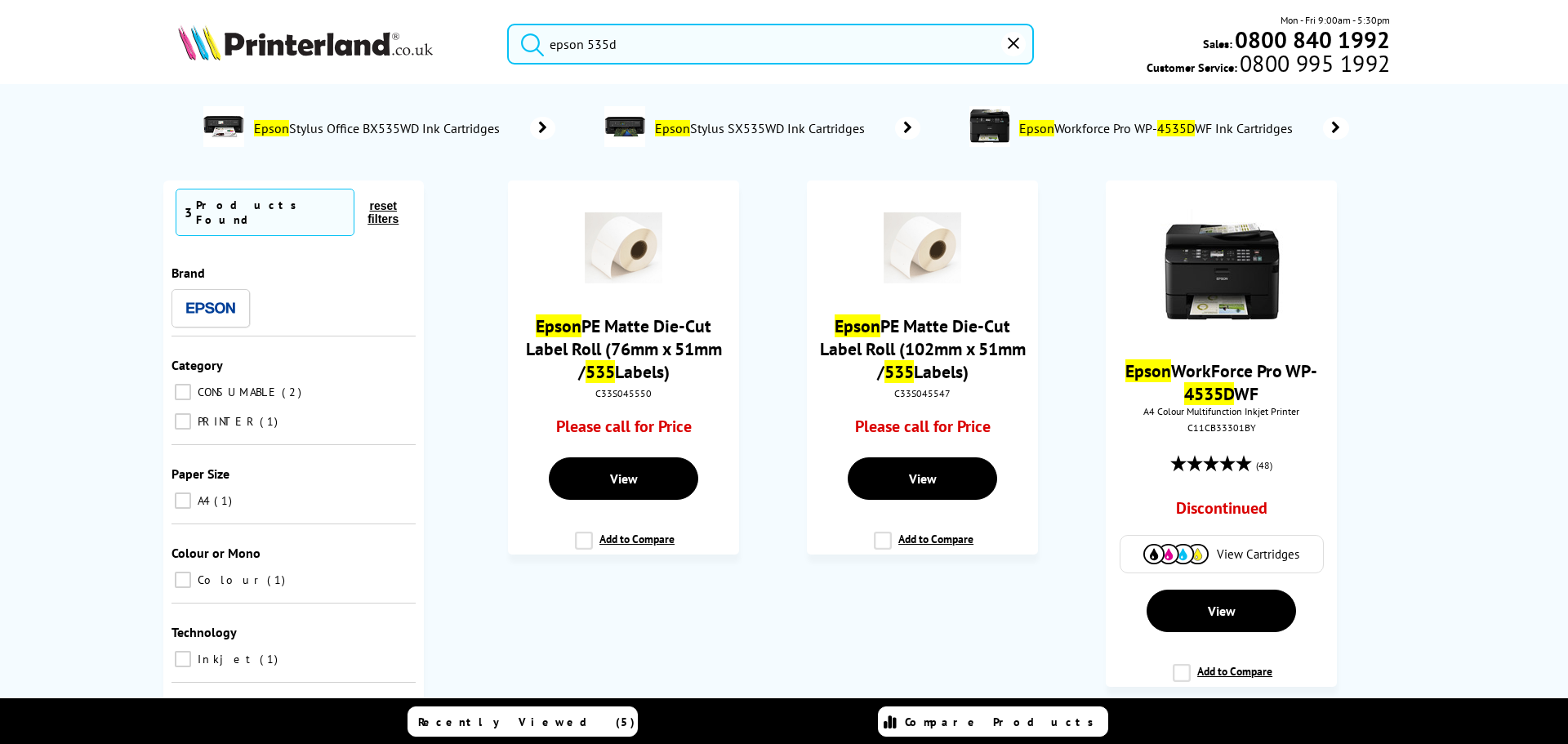
click at [581, 48] on input "epson 535d" at bounding box center [771, 44] width 527 height 41
click at [590, 49] on input "epson 535d" at bounding box center [771, 44] width 527 height 41
click at [623, 51] on input "epson 535d" at bounding box center [771, 44] width 527 height 41
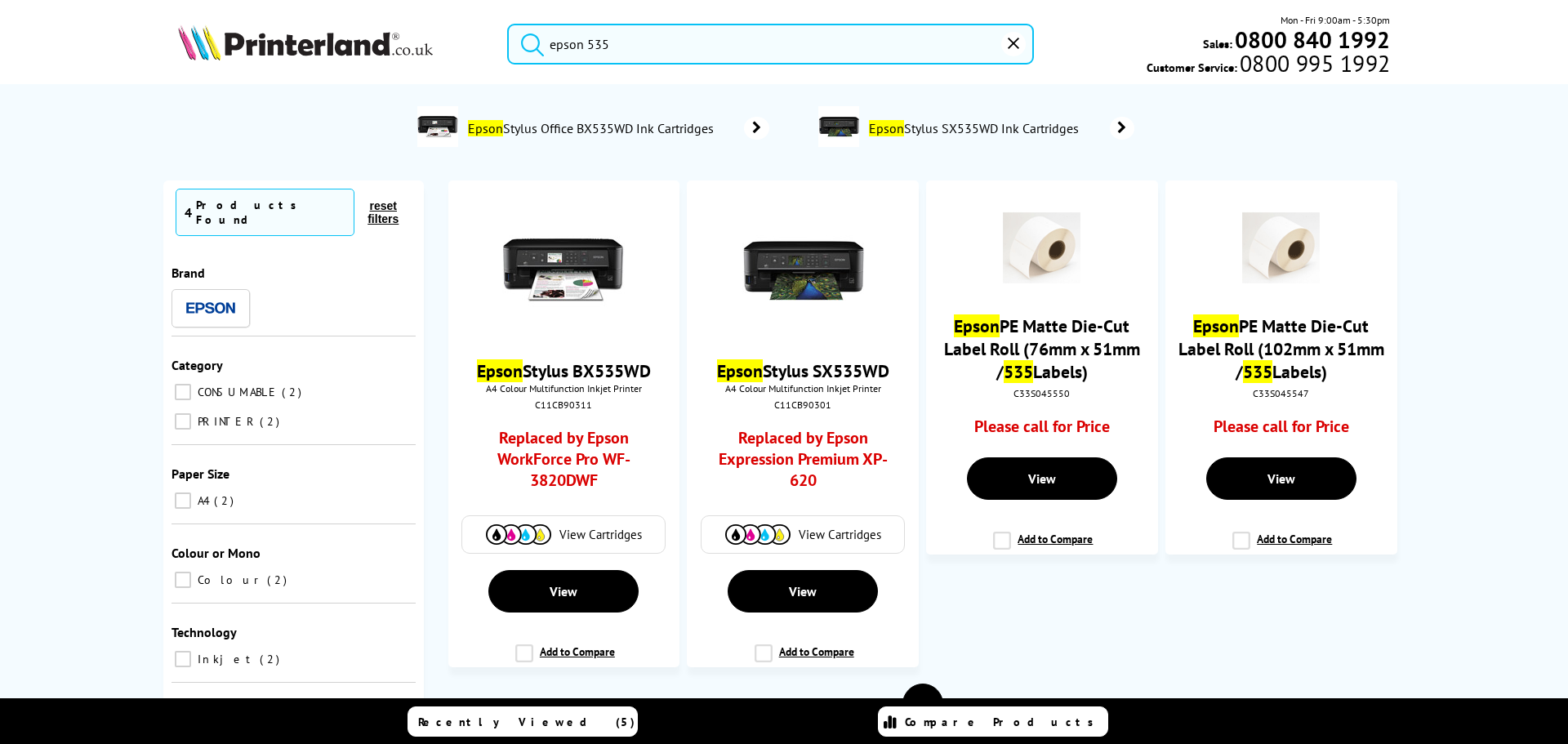
click at [588, 45] on input "epson 535" at bounding box center [771, 44] width 527 height 41
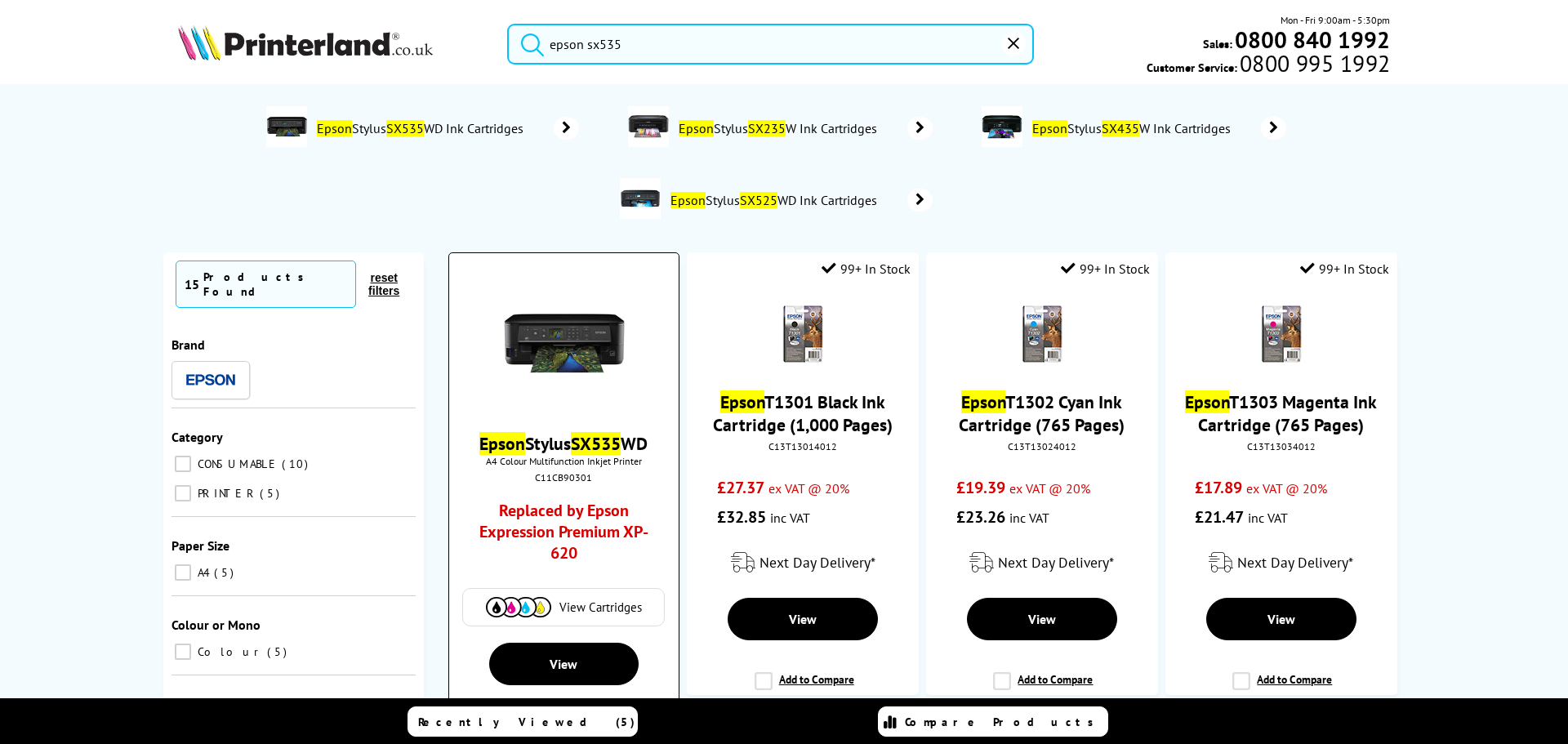
type input "epson sx535"
click at [574, 340] on img at bounding box center [563, 342] width 123 height 123
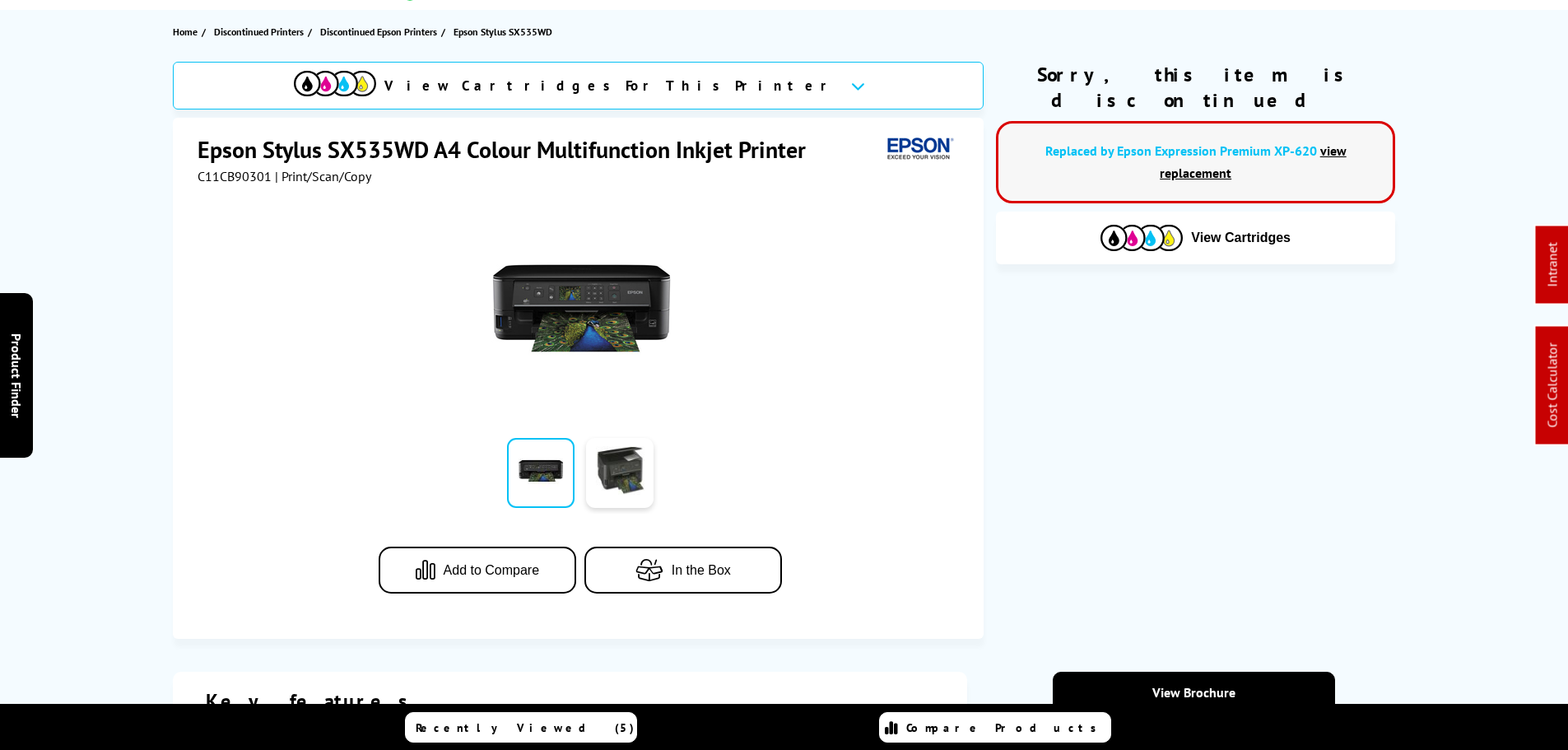
scroll to position [83, 0]
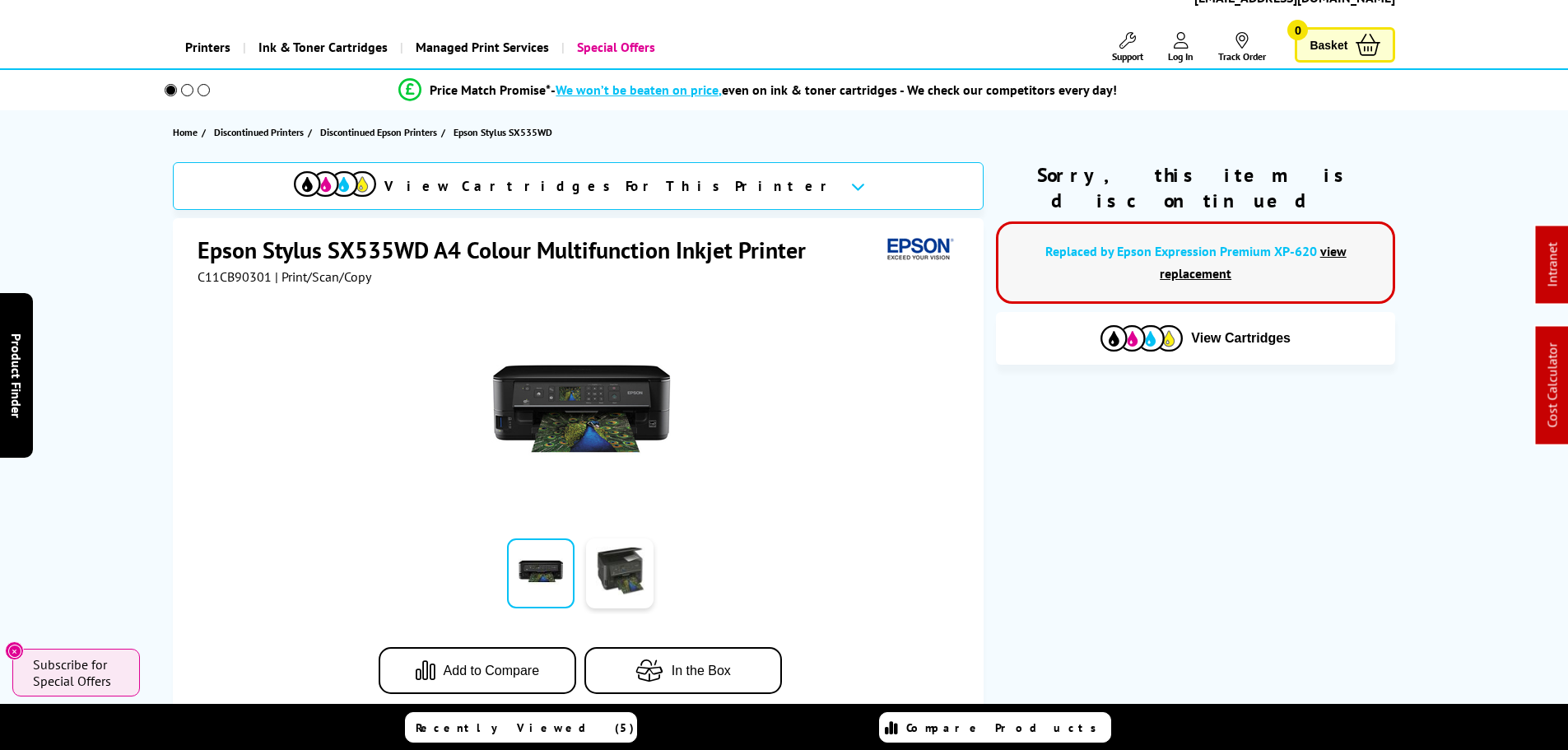
click at [547, 390] on img at bounding box center [580, 408] width 181 height 181
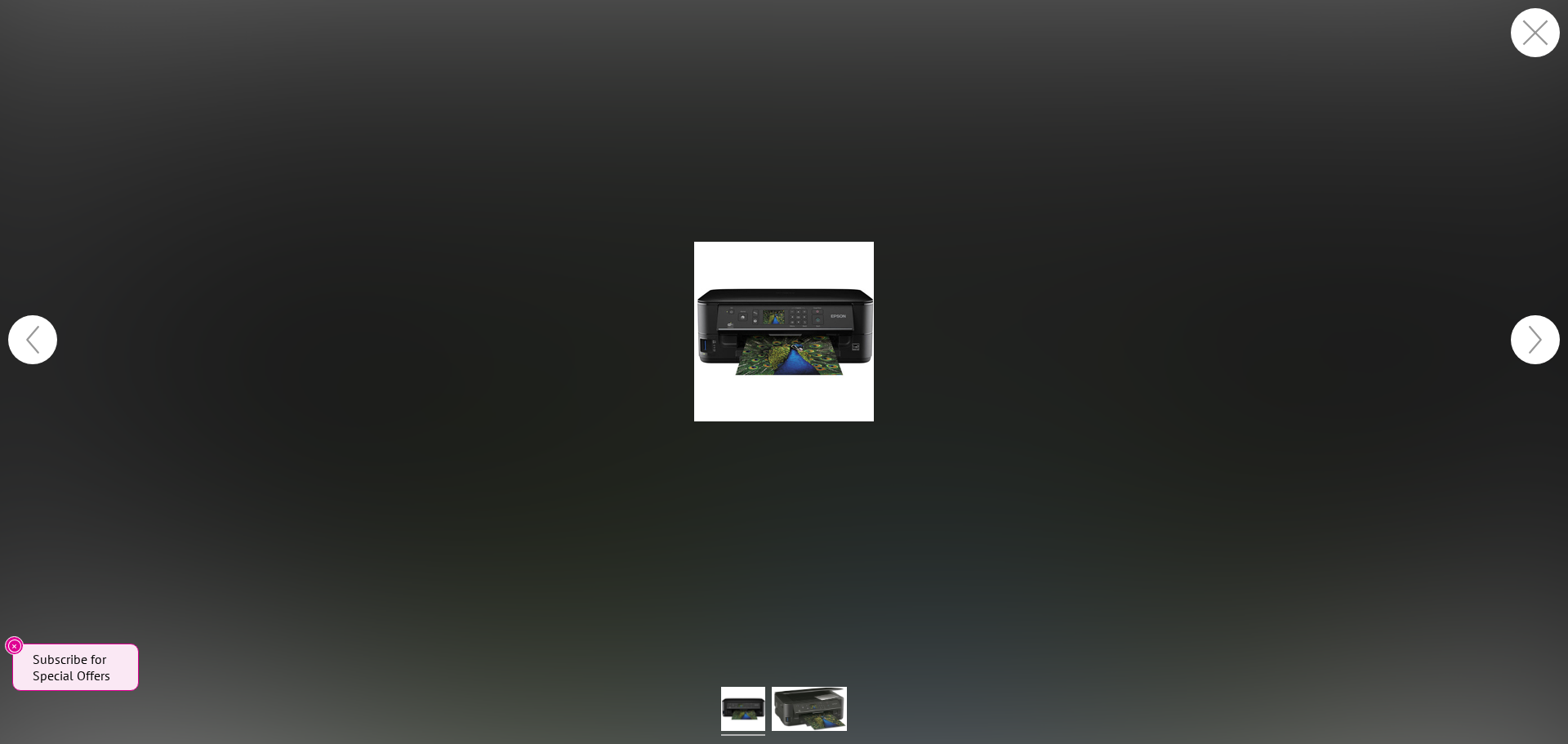
click at [1531, 30] on button "button" at bounding box center [1535, 32] width 49 height 49
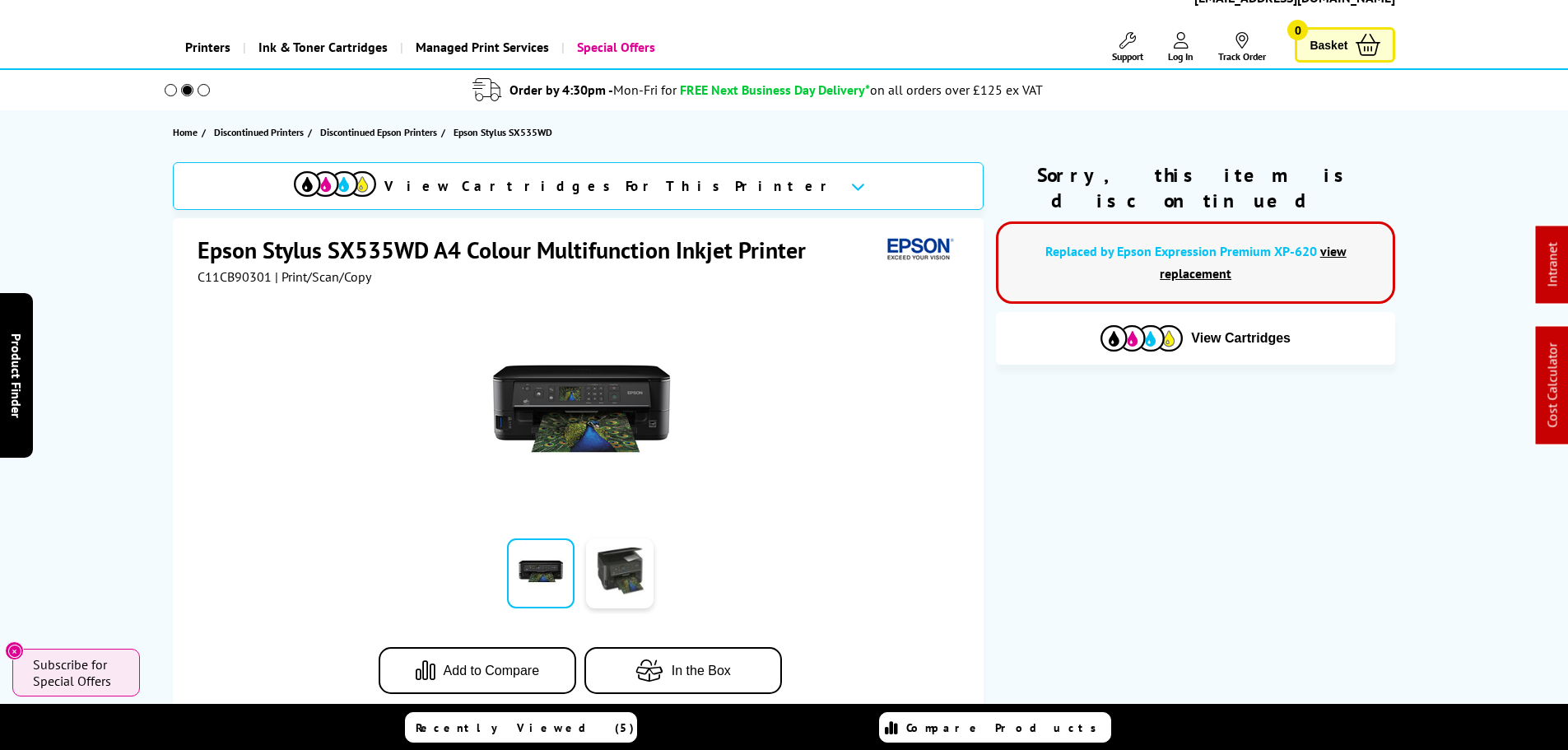
click at [527, 393] on img at bounding box center [580, 408] width 181 height 181
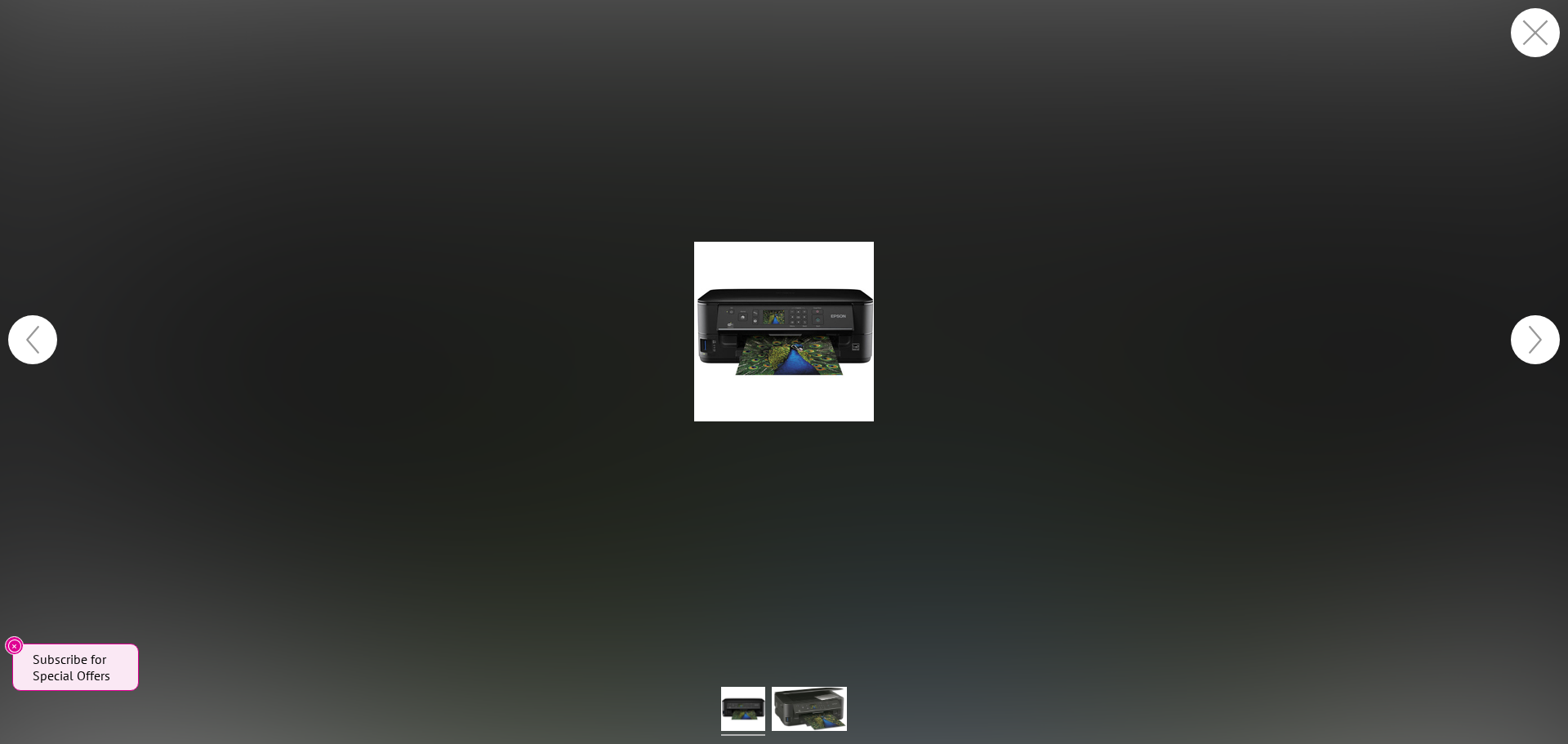
click at [1531, 320] on button "button" at bounding box center [1535, 340] width 49 height 49
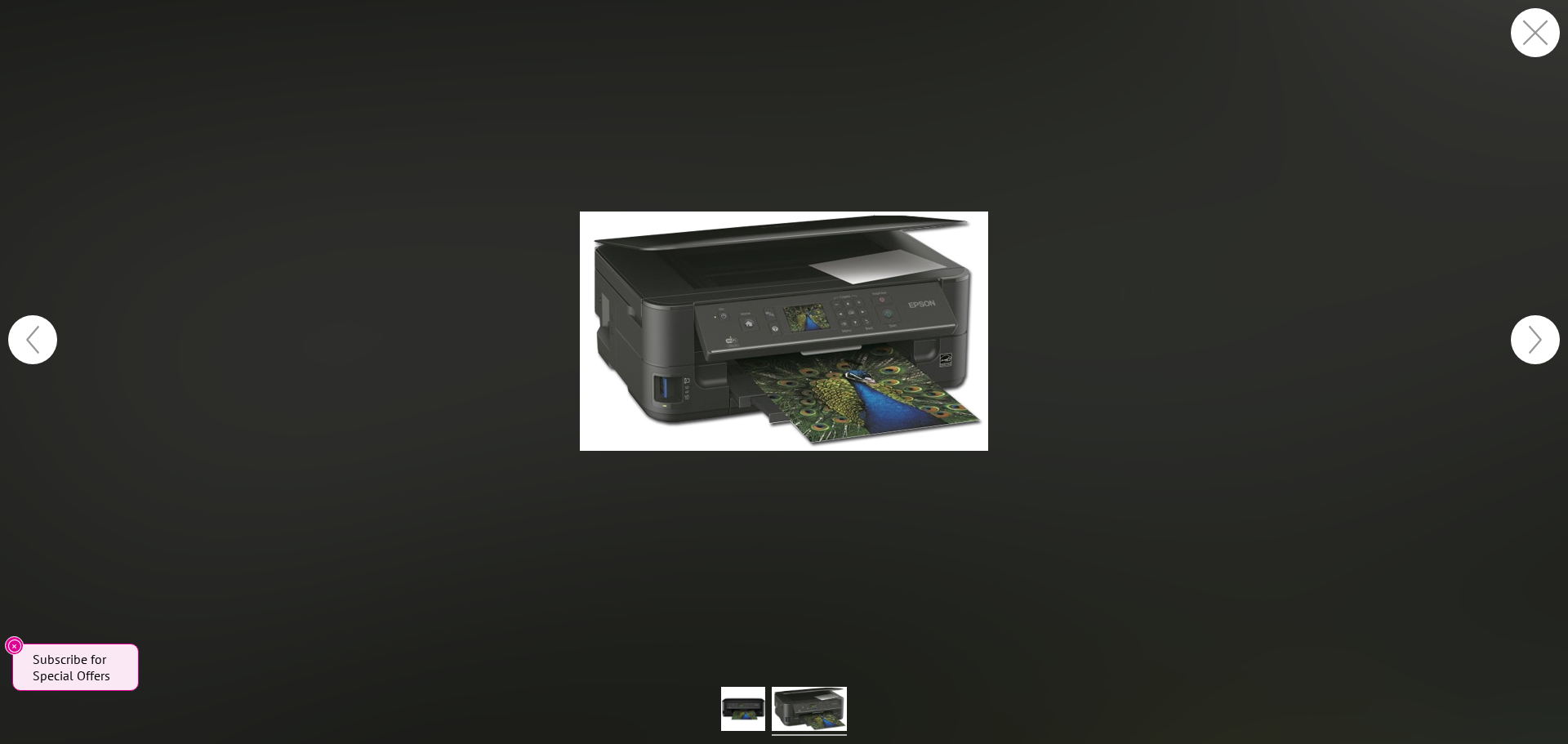
click at [1530, 320] on button "button" at bounding box center [1535, 340] width 49 height 49
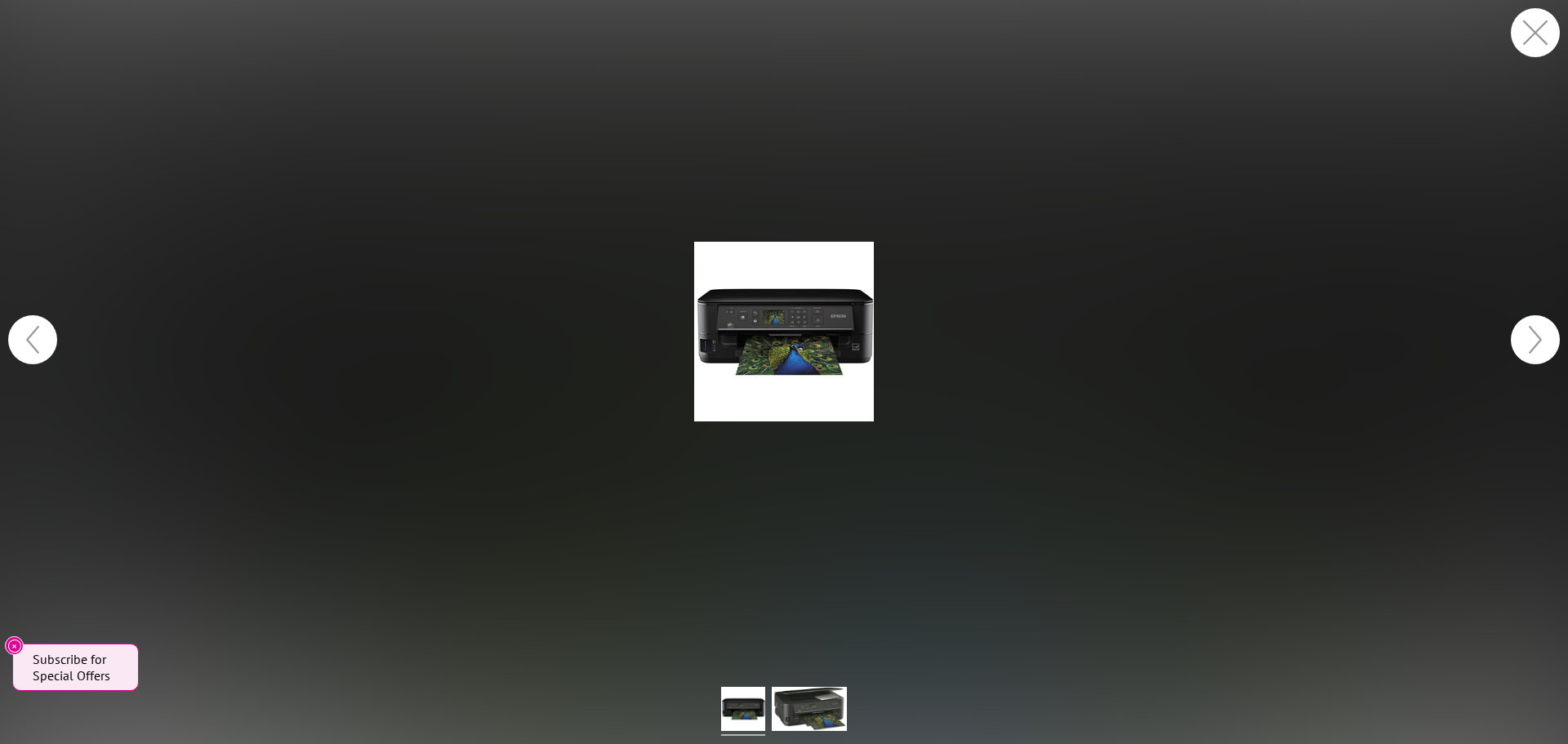
click at [1530, 320] on button "button" at bounding box center [1535, 340] width 49 height 49
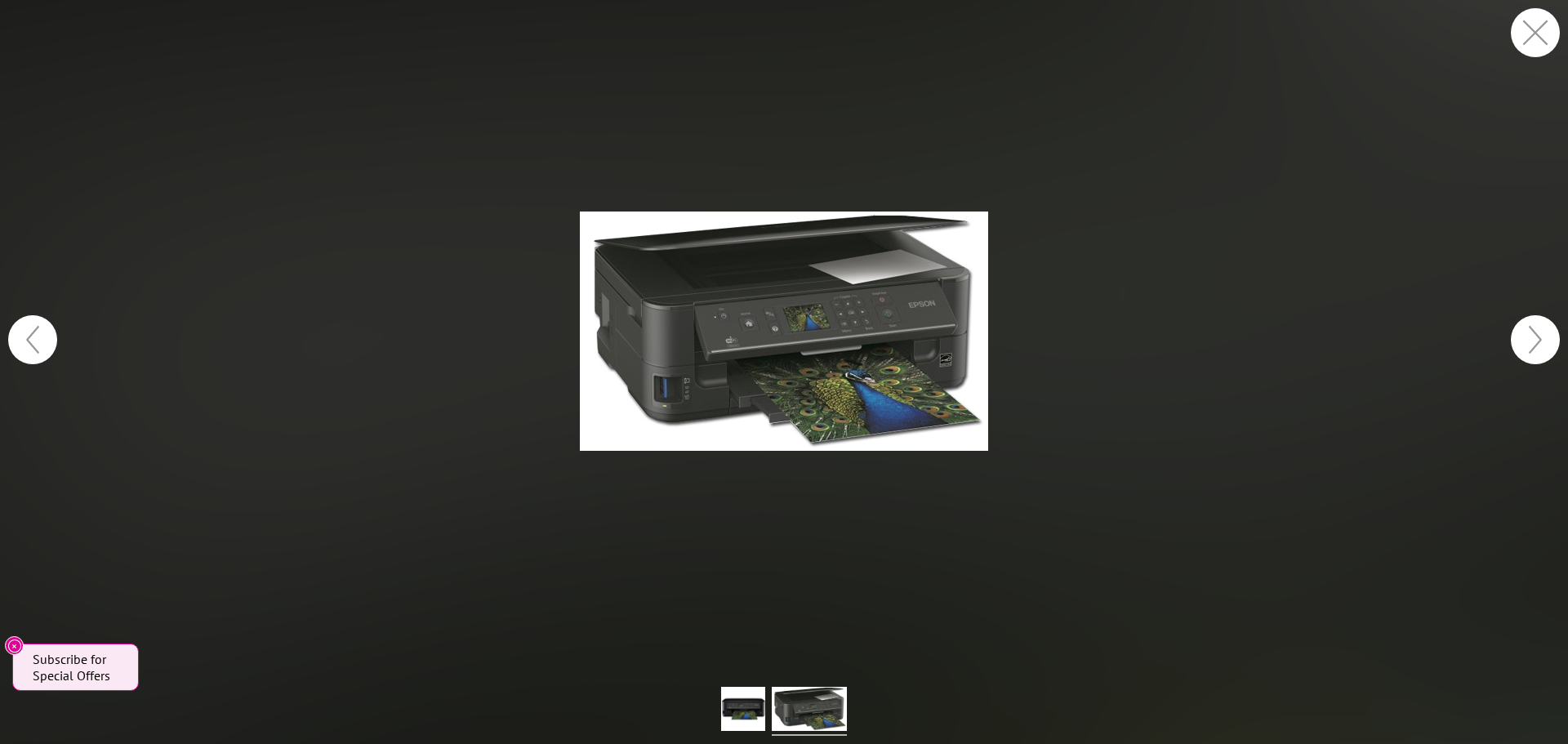
click at [1530, 320] on button "button" at bounding box center [1535, 340] width 49 height 49
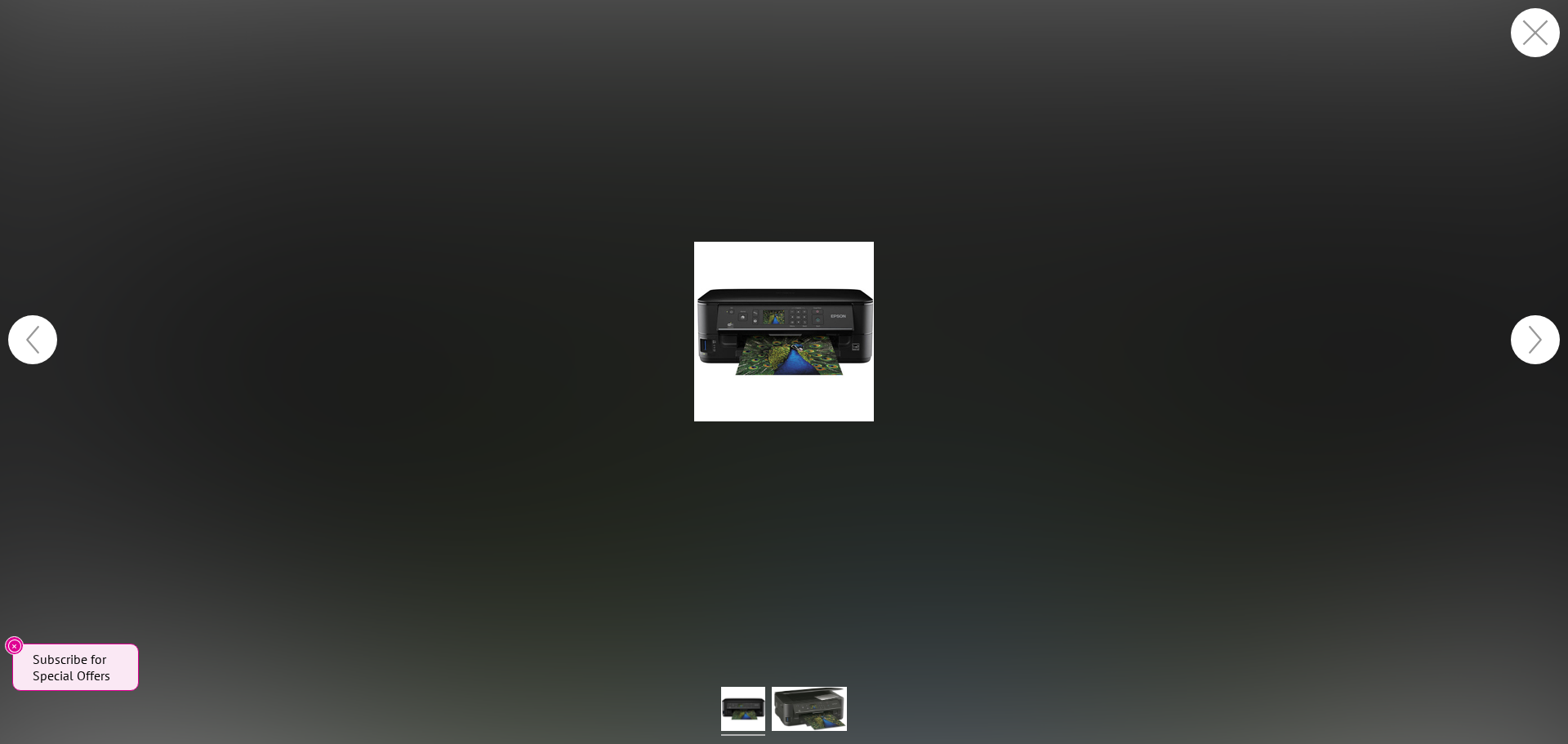
click at [1527, 40] on button "button" at bounding box center [1535, 32] width 49 height 49
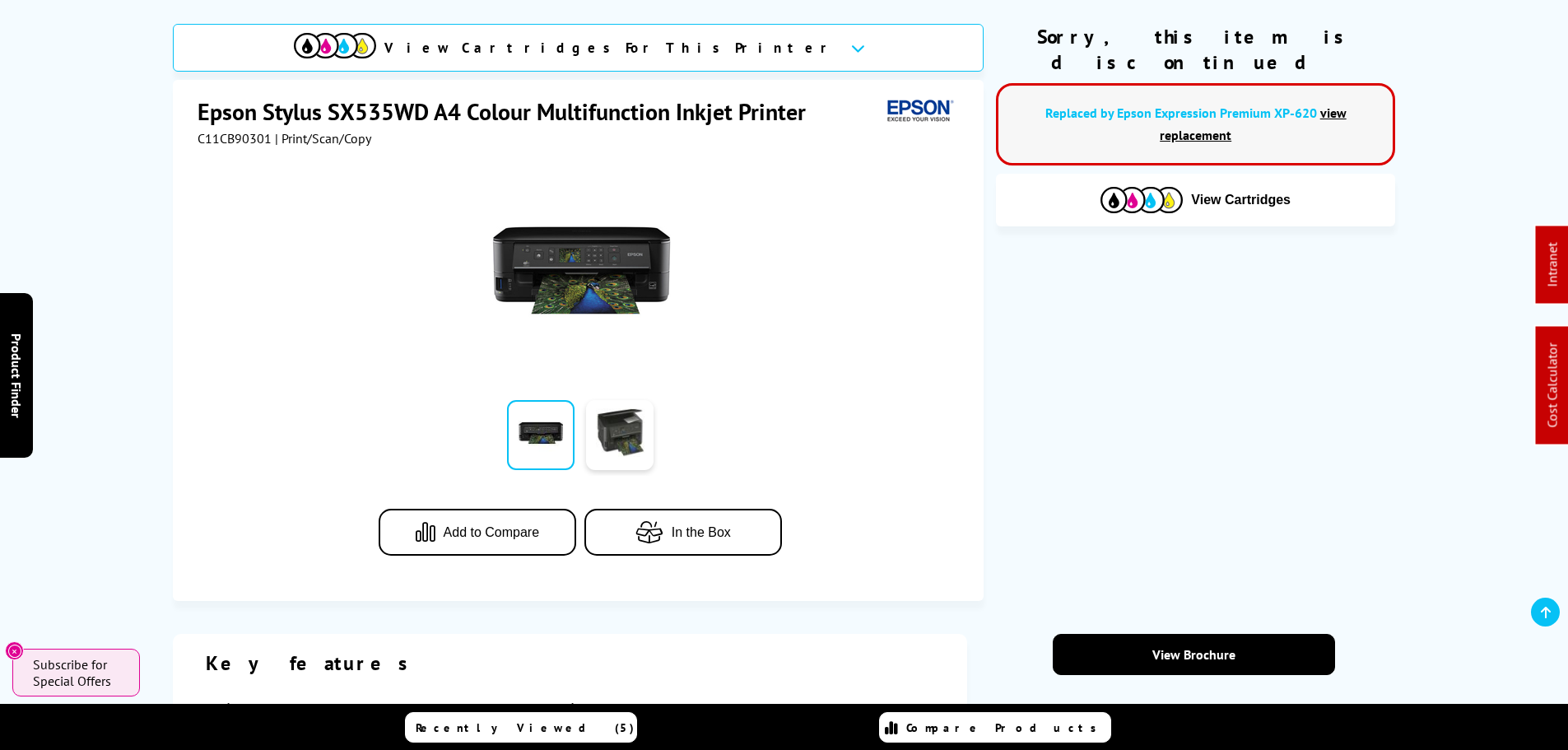
scroll to position [248, 0]
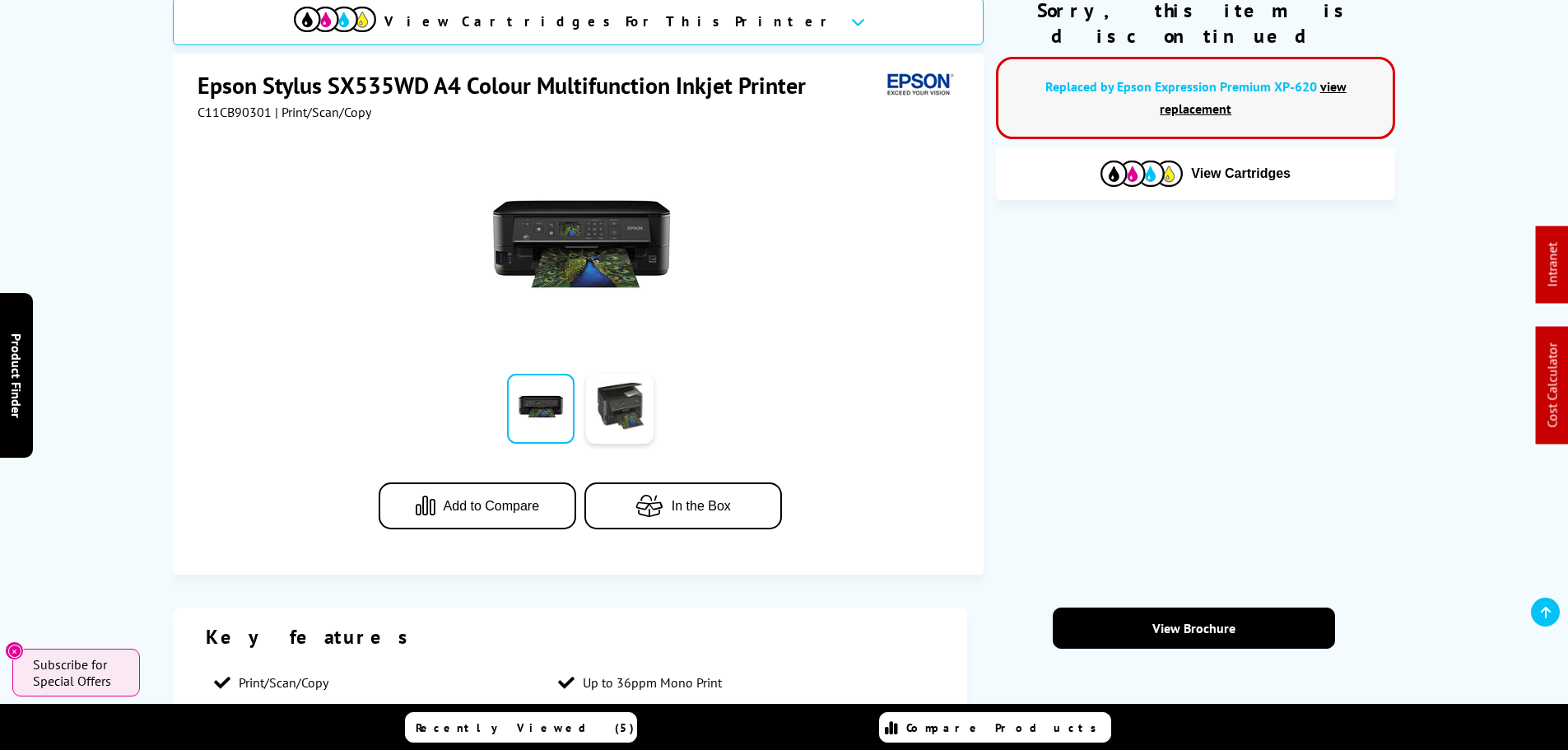
click at [564, 238] on img at bounding box center [580, 244] width 181 height 181
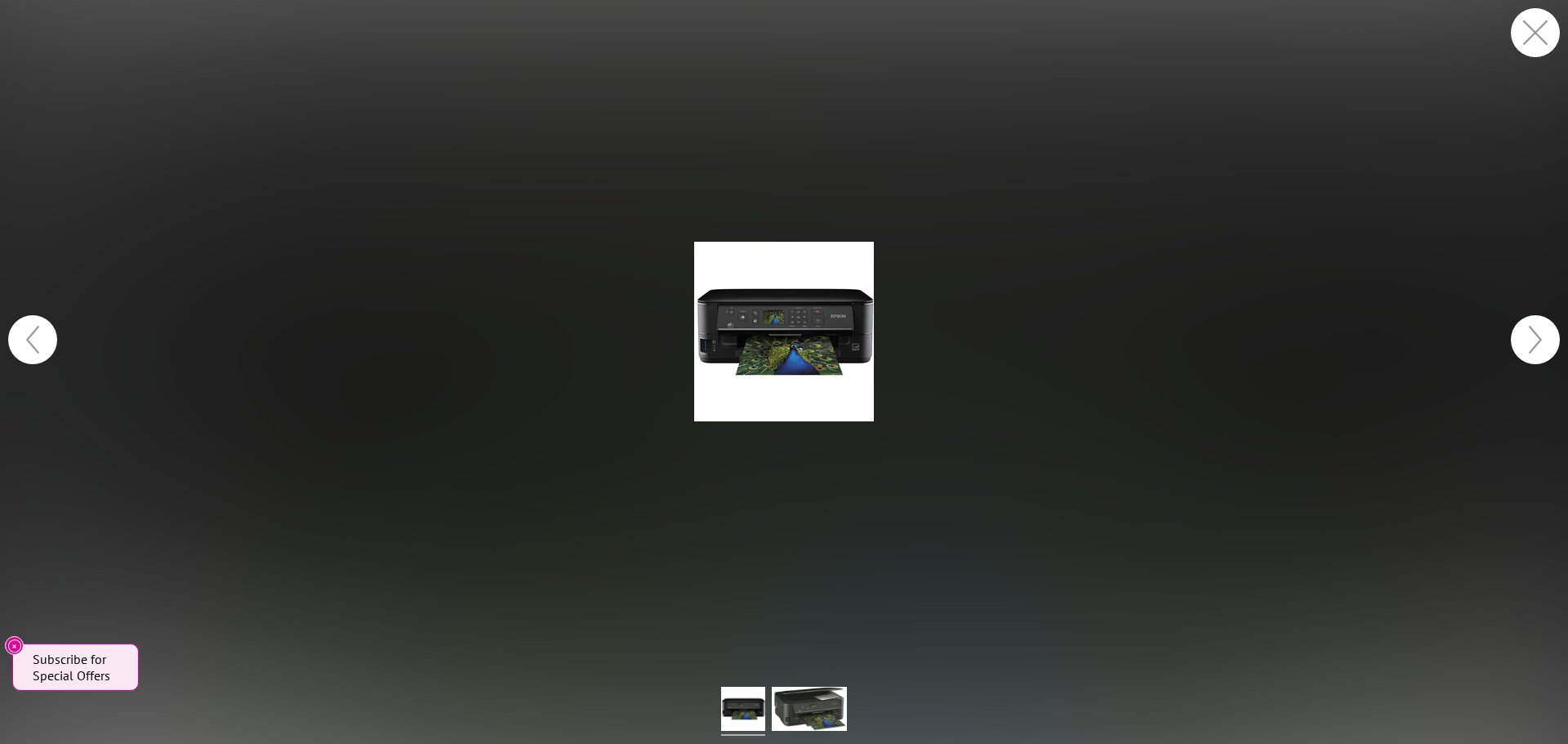
click at [1548, 42] on button "button" at bounding box center [1535, 32] width 49 height 49
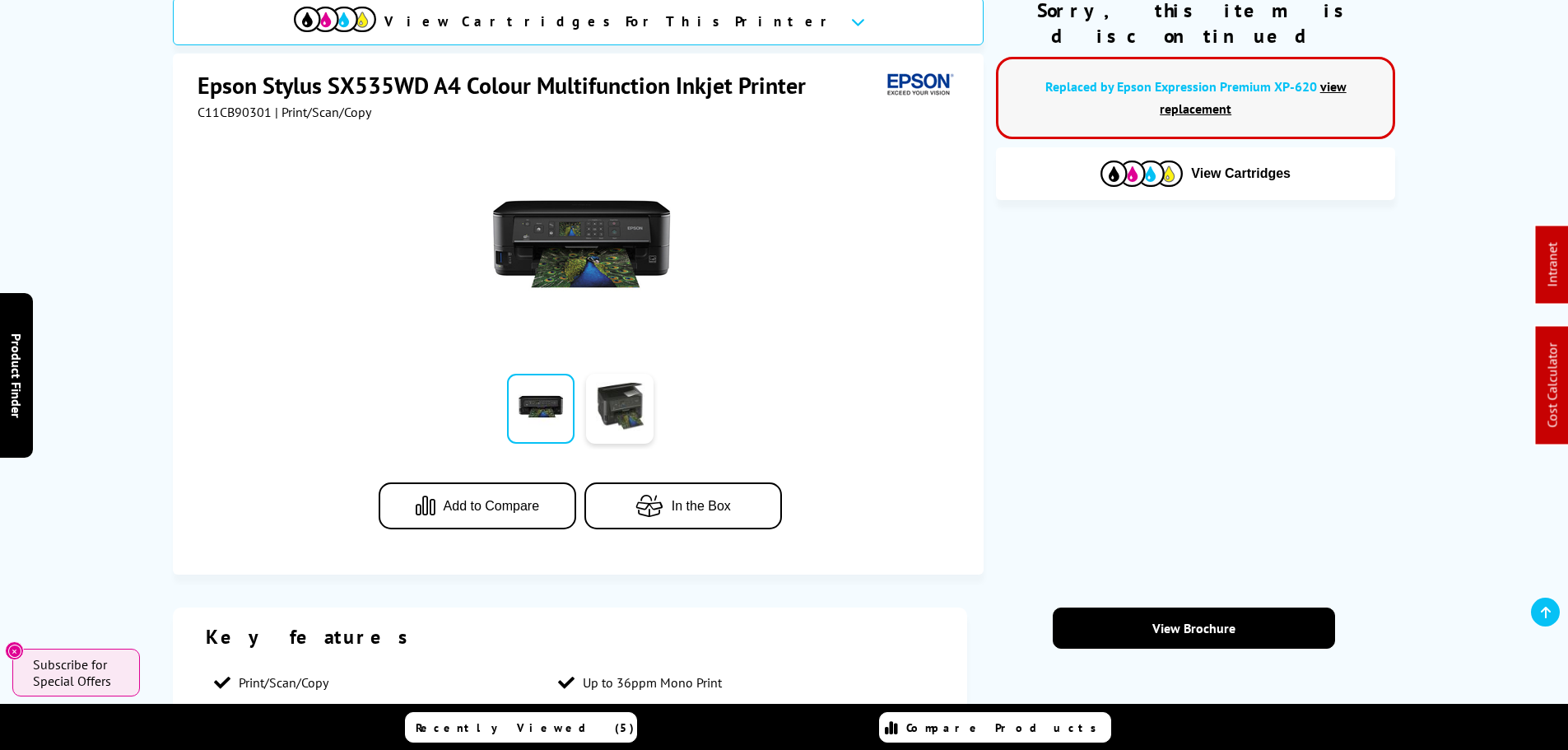
click at [557, 226] on img at bounding box center [580, 244] width 181 height 181
click at [571, 236] on img at bounding box center [580, 244] width 181 height 181
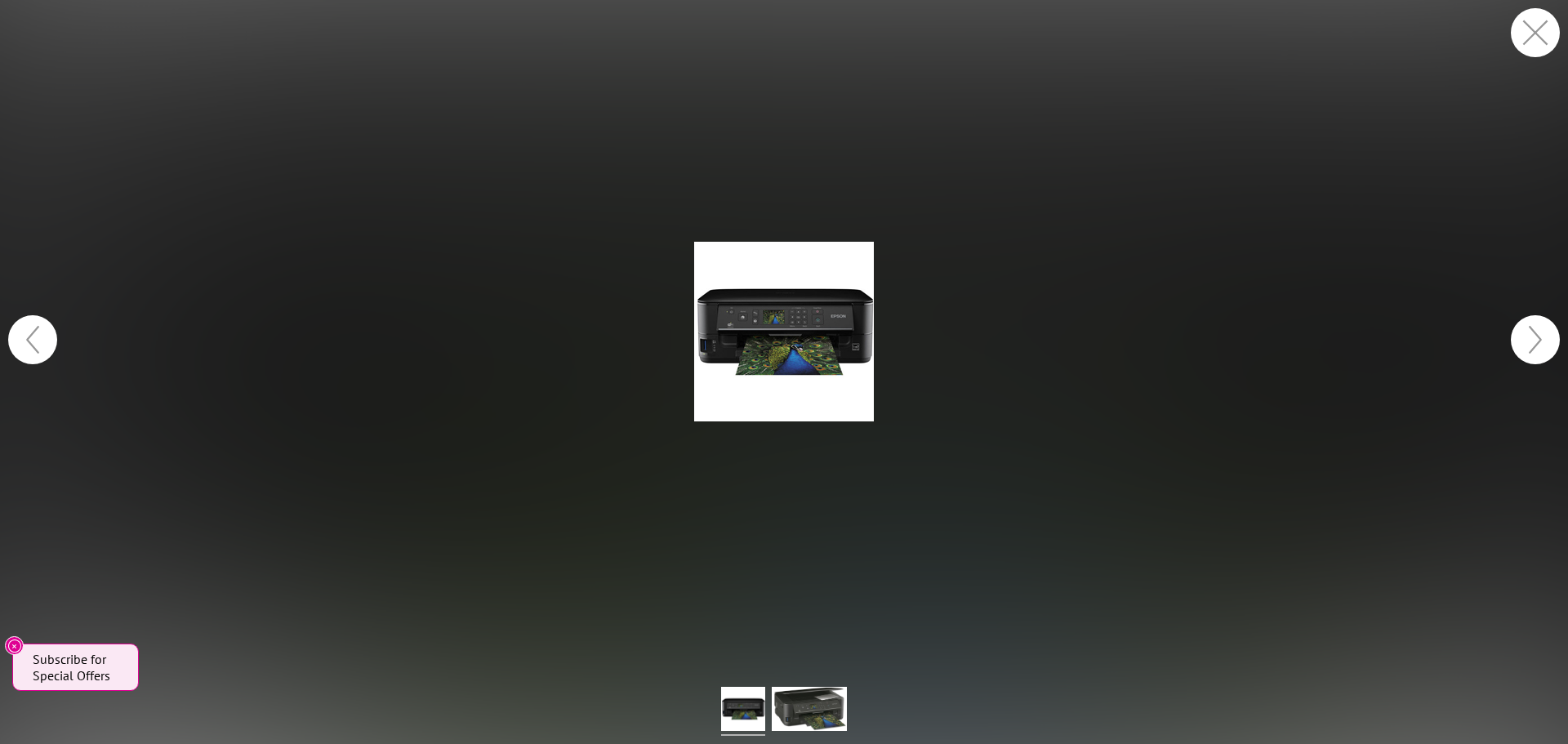
click at [1525, 32] on button "button" at bounding box center [1535, 32] width 49 height 49
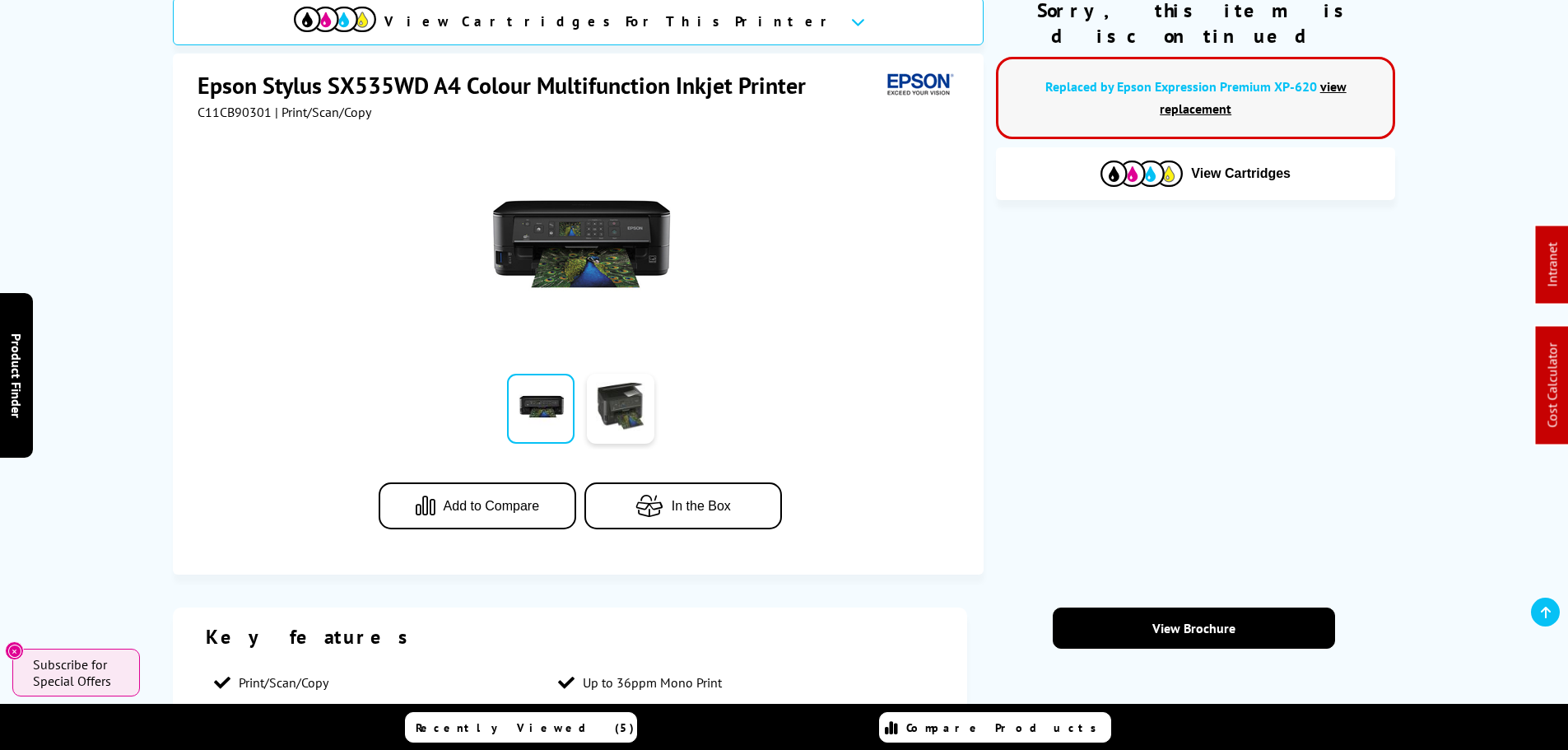
click at [337, 89] on h1 "Epson Stylus SX535WD A4 Colour Multifunction Inkjet Printer" at bounding box center [510, 85] width 625 height 31
click at [338, 89] on h1 "Epson Stylus SX535WD A4 Colour Multifunction Inkjet Printer" at bounding box center [510, 85] width 625 height 31
copy h1 "SX535WD"
click at [567, 228] on img at bounding box center [580, 244] width 181 height 181
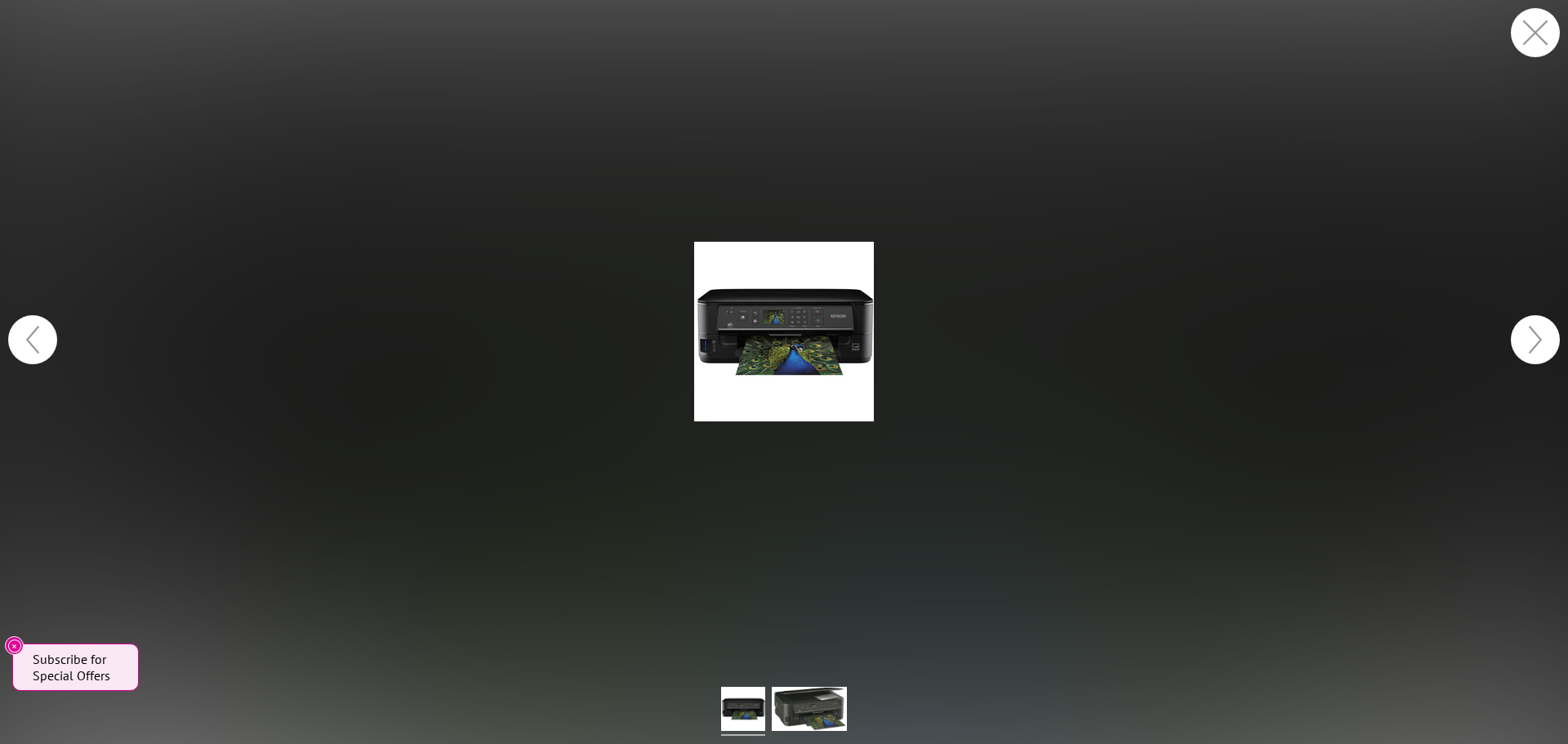
click at [1542, 38] on button "button" at bounding box center [1535, 32] width 49 height 49
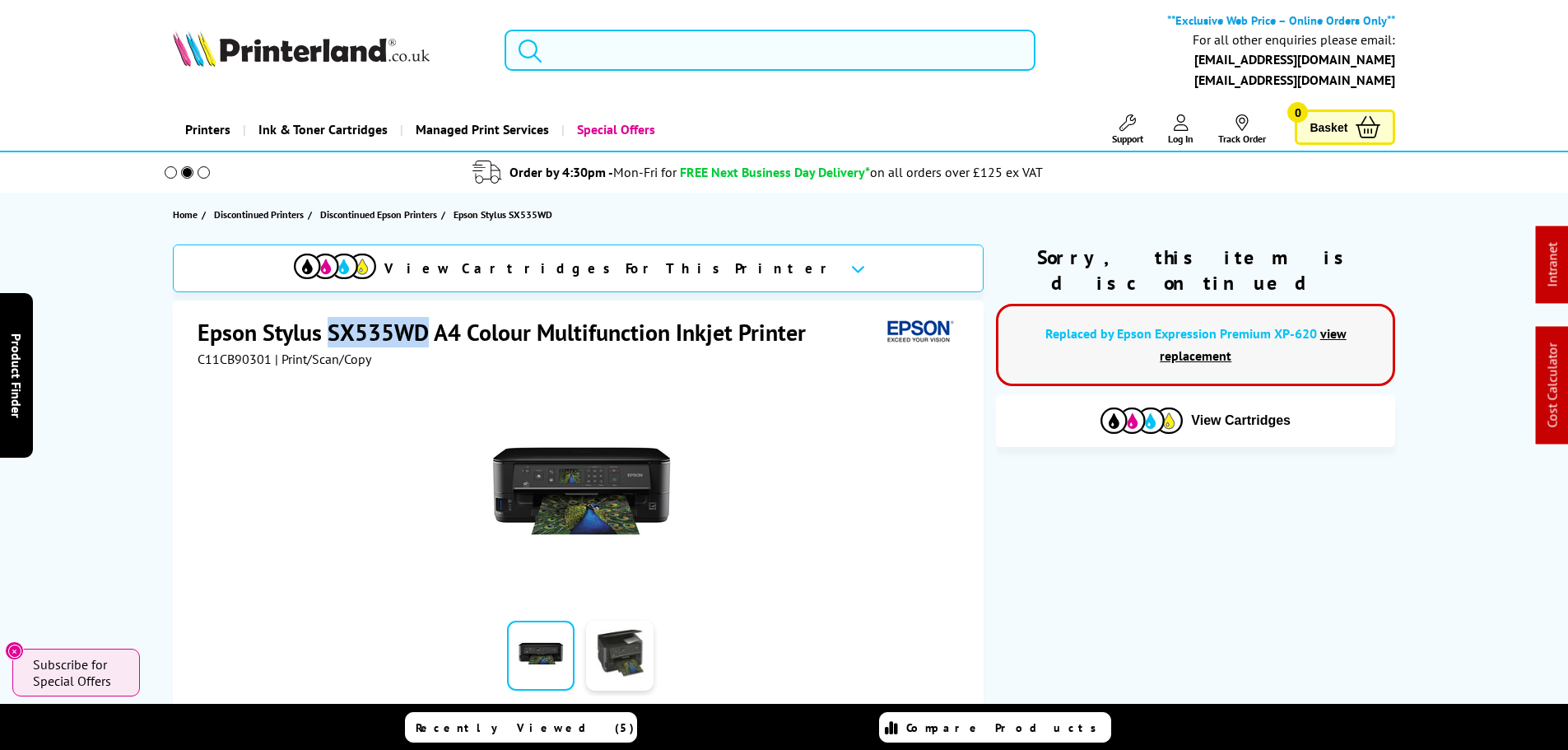
click at [565, 483] on img at bounding box center [580, 490] width 181 height 181
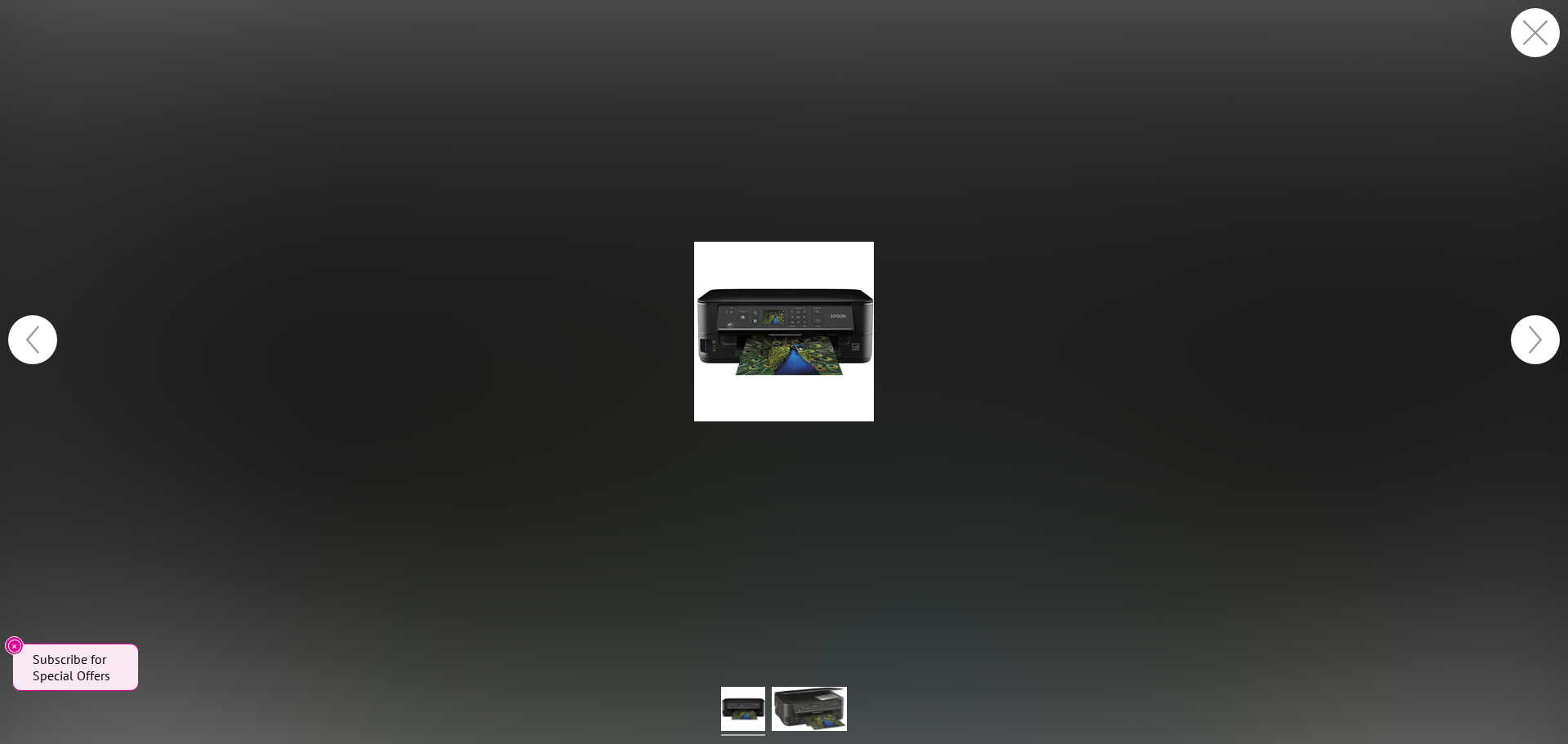
click at [1543, 37] on button "button" at bounding box center [1535, 32] width 49 height 49
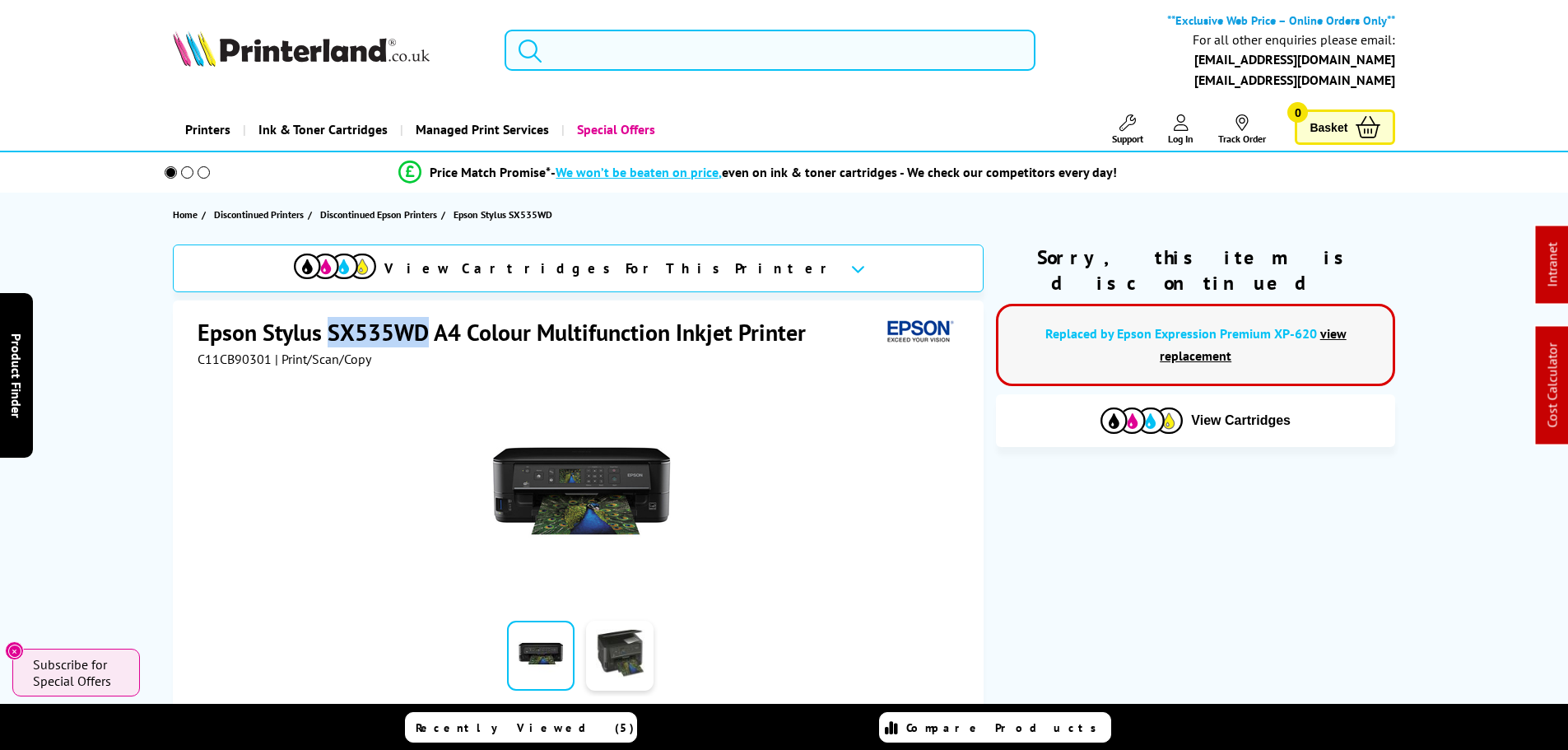
click at [286, 56] on img at bounding box center [301, 48] width 257 height 36
